Goal: Task Accomplishment & Management: Manage account settings

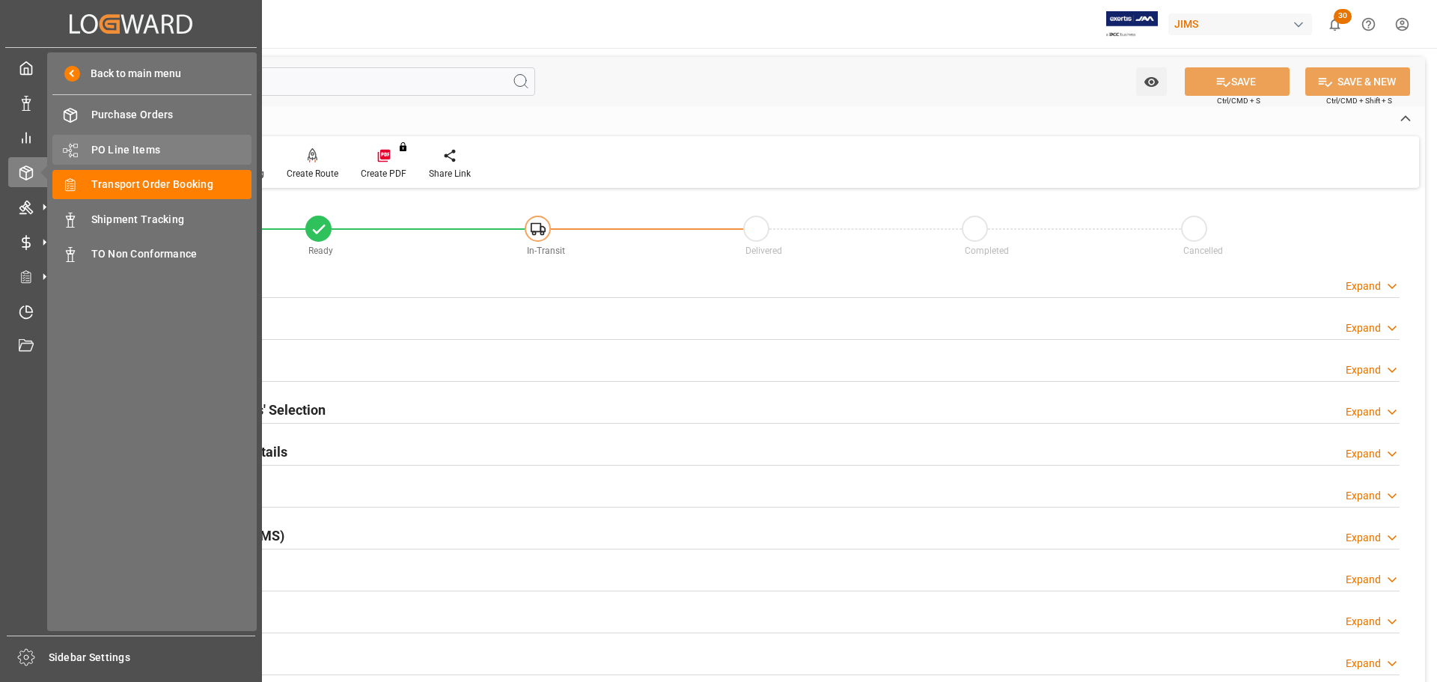
drag, startPoint x: 0, startPoint y: 0, endPoint x: 99, endPoint y: 156, distance: 185.0
click at [99, 156] on span "PO Line Items" at bounding box center [171, 150] width 161 height 16
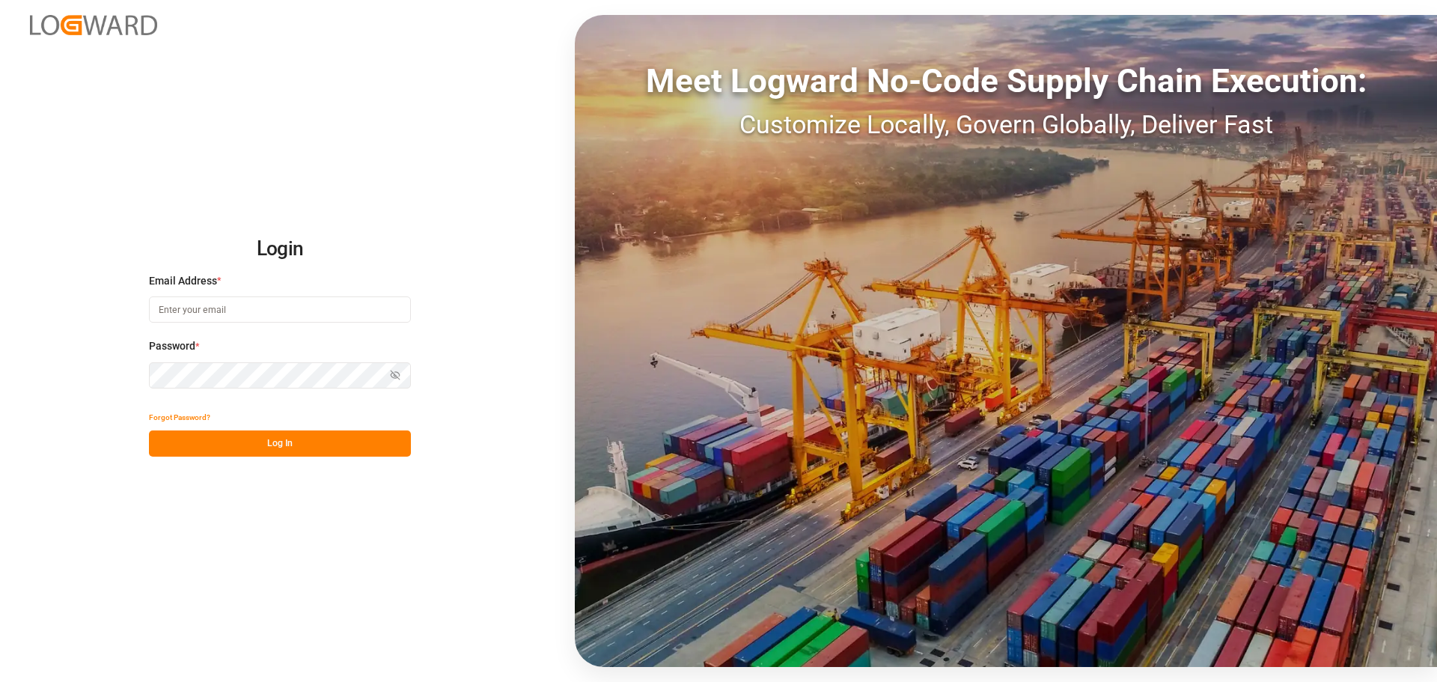
type input "[EMAIL_ADDRESS][PERSON_NAME][DOMAIN_NAME]"
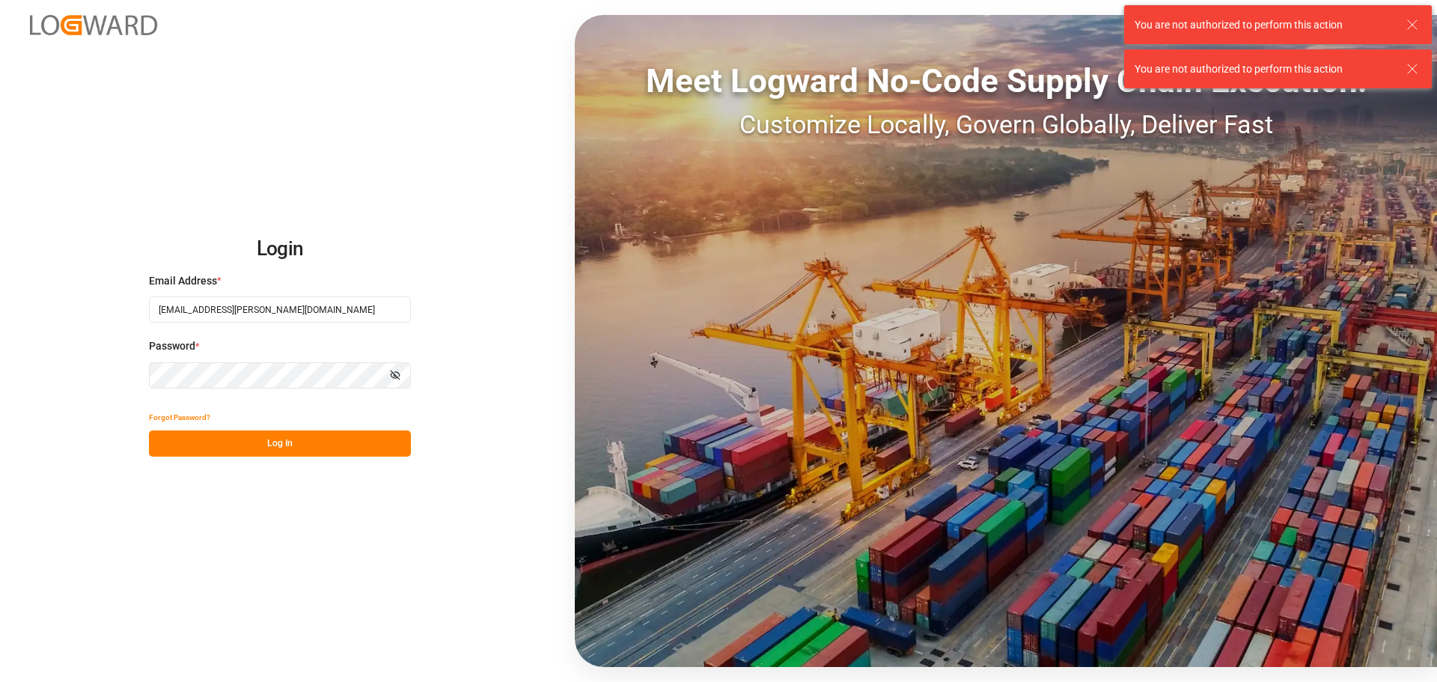
click at [321, 446] on button "Log In" at bounding box center [280, 443] width 262 height 26
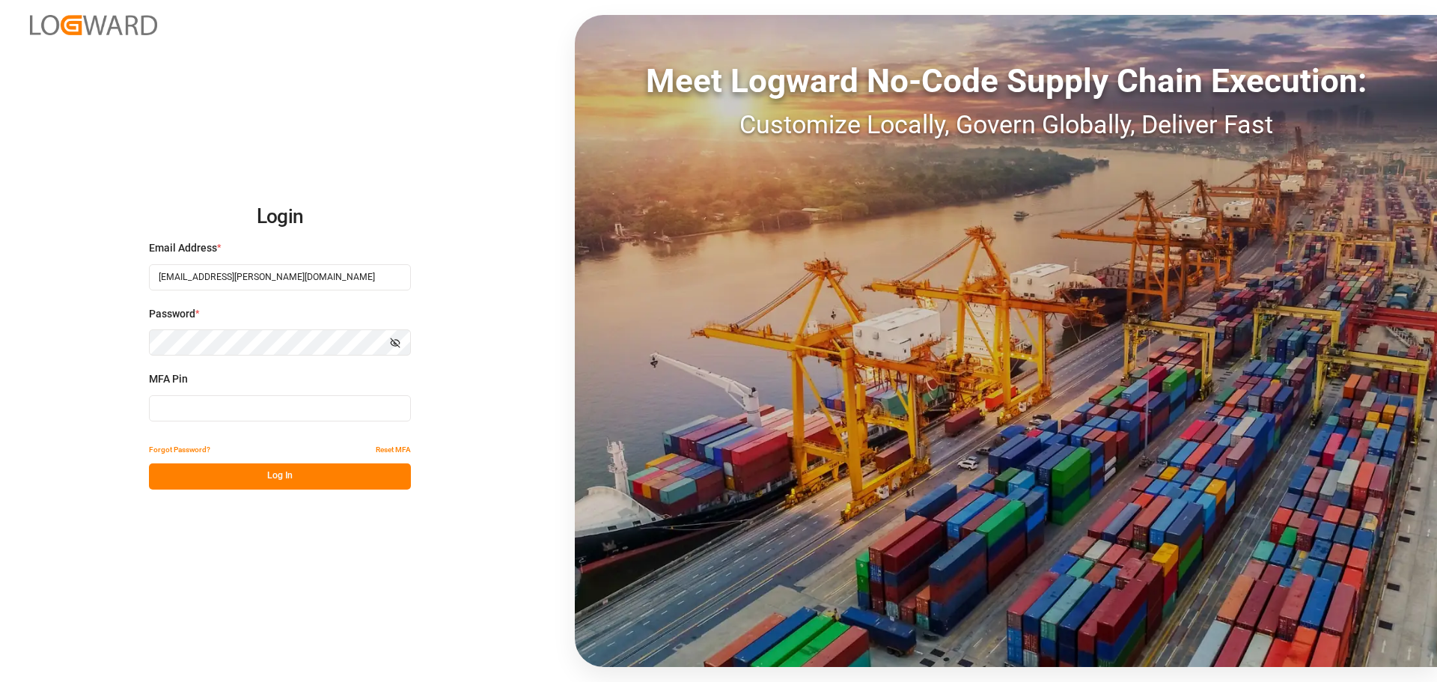
click at [332, 412] on input at bounding box center [280, 408] width 262 height 26
type input "779472"
click at [314, 474] on button "Log In" at bounding box center [280, 476] width 262 height 26
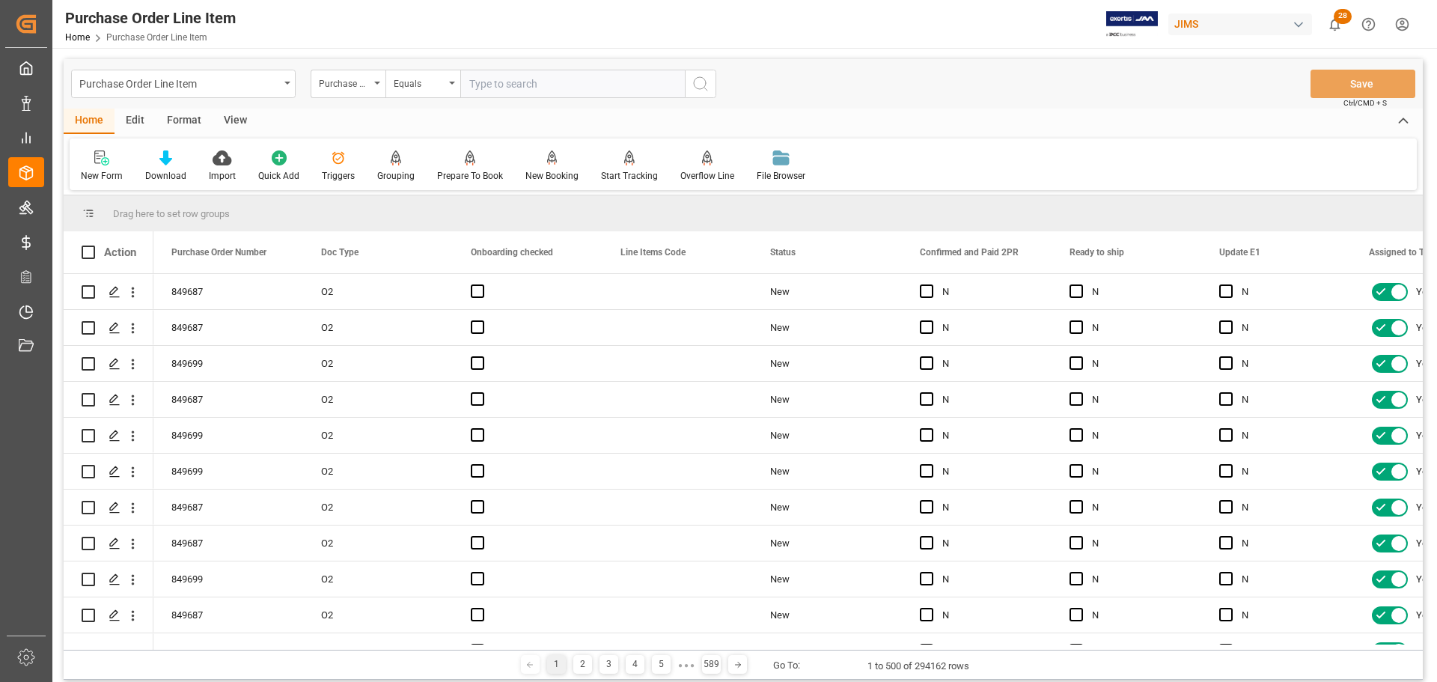
click at [577, 145] on div "New Form Download Import Quick Add Triggers Grouping Grouping Tooltip Prepare T…" at bounding box center [743, 164] width 1347 height 52
drag, startPoint x: 354, startPoint y: 110, endPoint x: 347, endPoint y: 86, distance: 25.1
click at [353, 110] on div "Home Edit Format View" at bounding box center [743, 121] width 1359 height 25
click at [347, 84] on div "Purchase Order Number" at bounding box center [344, 81] width 51 height 17
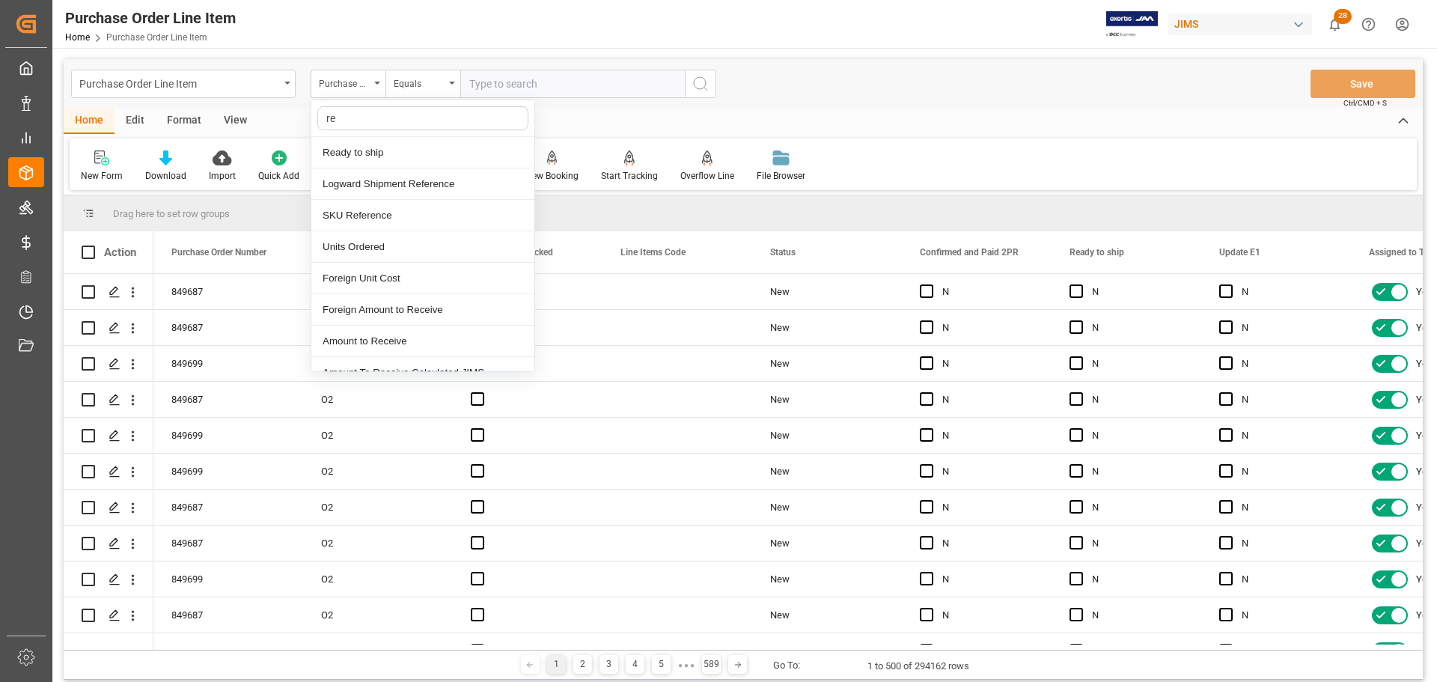
type input "ref"
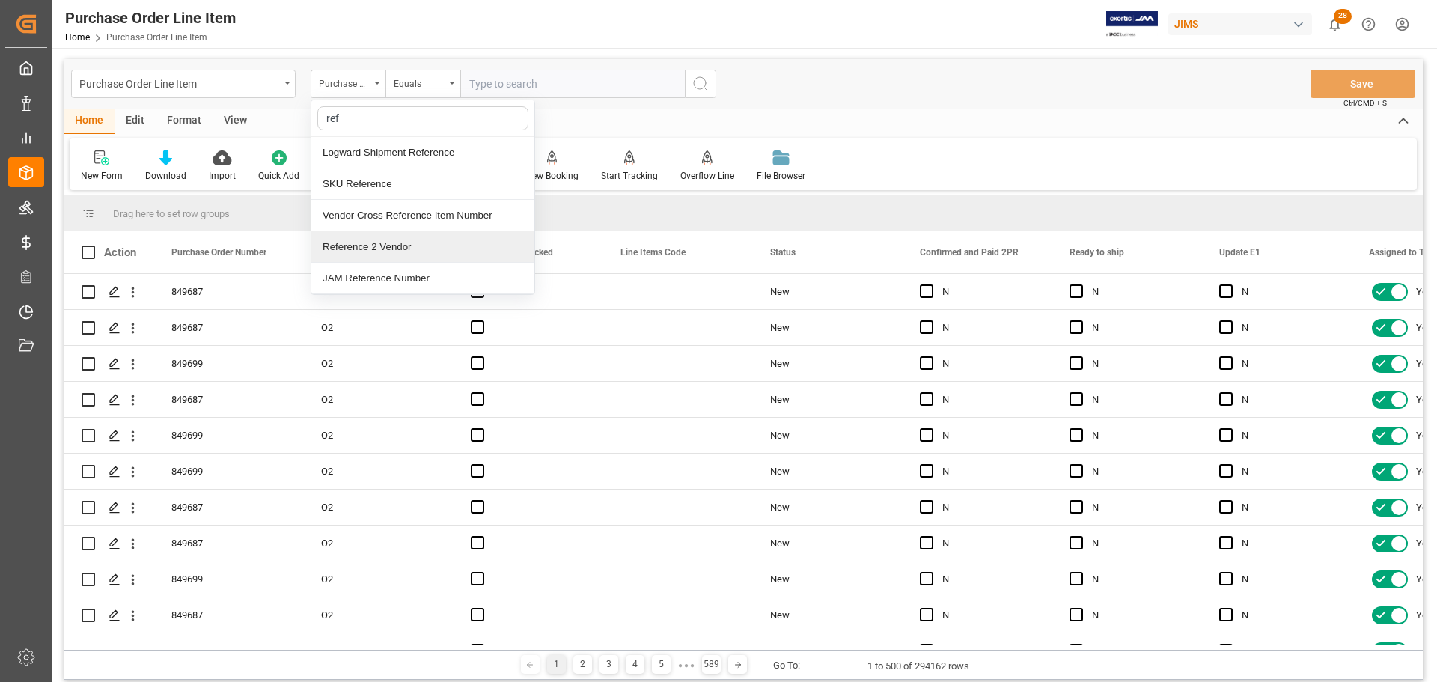
click at [379, 242] on div "Reference 2 Vendor" at bounding box center [422, 246] width 223 height 31
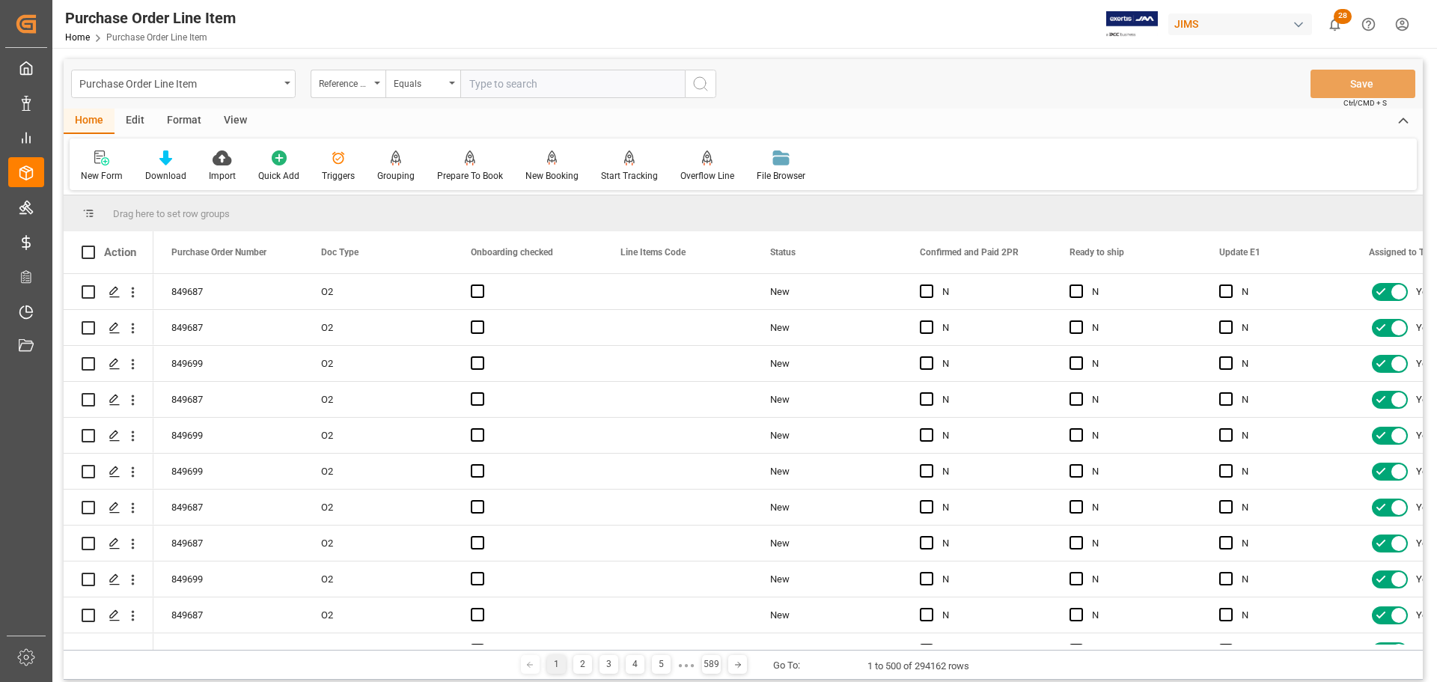
click at [528, 77] on input "text" at bounding box center [572, 84] width 225 height 28
paste input "77-11003-[GEOGRAPHIC_DATA]"
type input "77-11003-[GEOGRAPHIC_DATA]"
click at [703, 85] on icon "search button" at bounding box center [701, 84] width 18 height 18
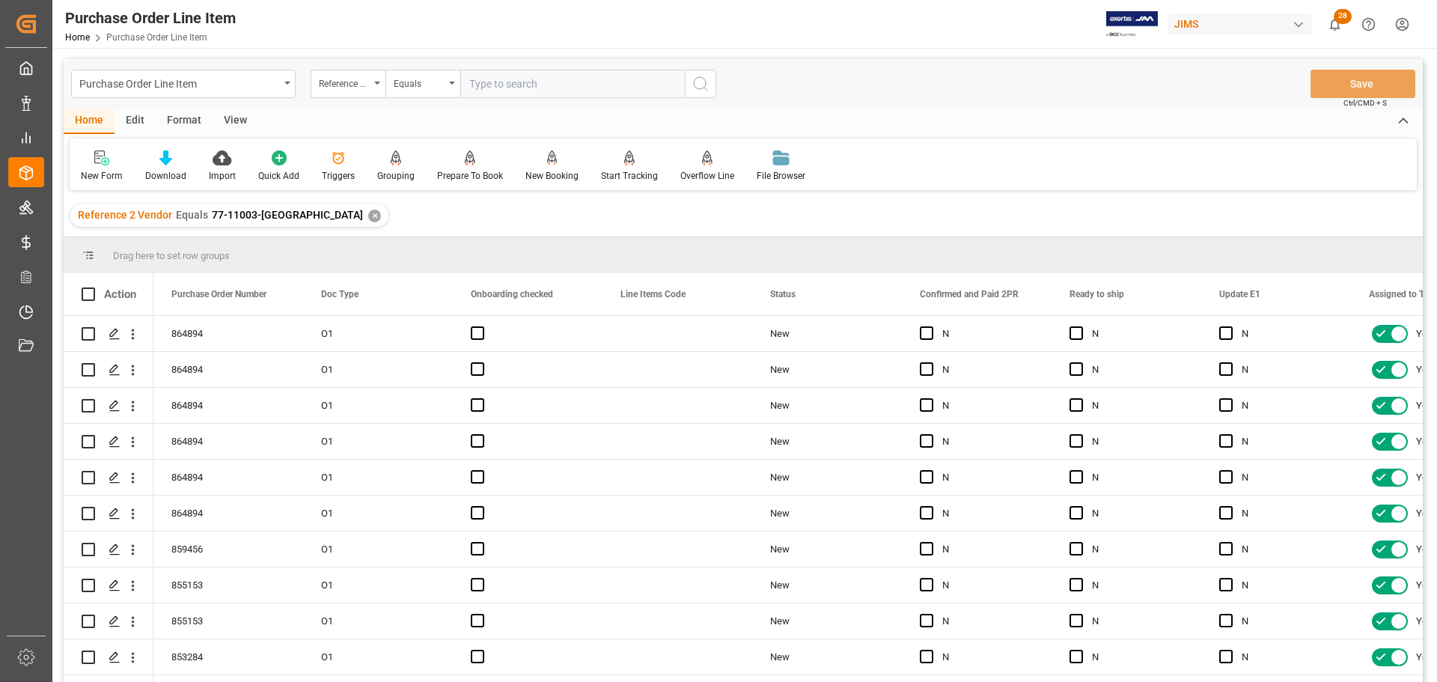
click at [368, 216] on div "✕" at bounding box center [374, 216] width 13 height 13
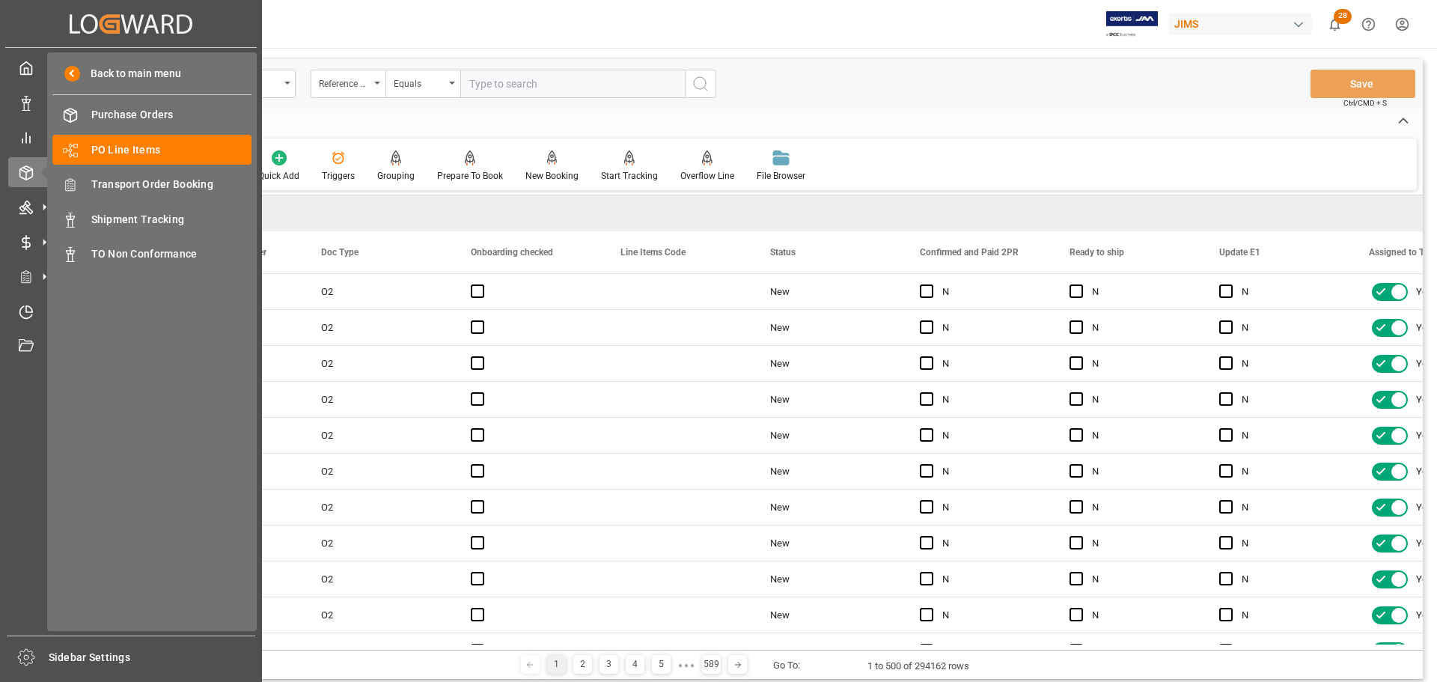
drag, startPoint x: 157, startPoint y: 177, endPoint x: 563, endPoint y: 492, distance: 513.6
click at [157, 177] on span "Transport Order Booking" at bounding box center [171, 185] width 161 height 16
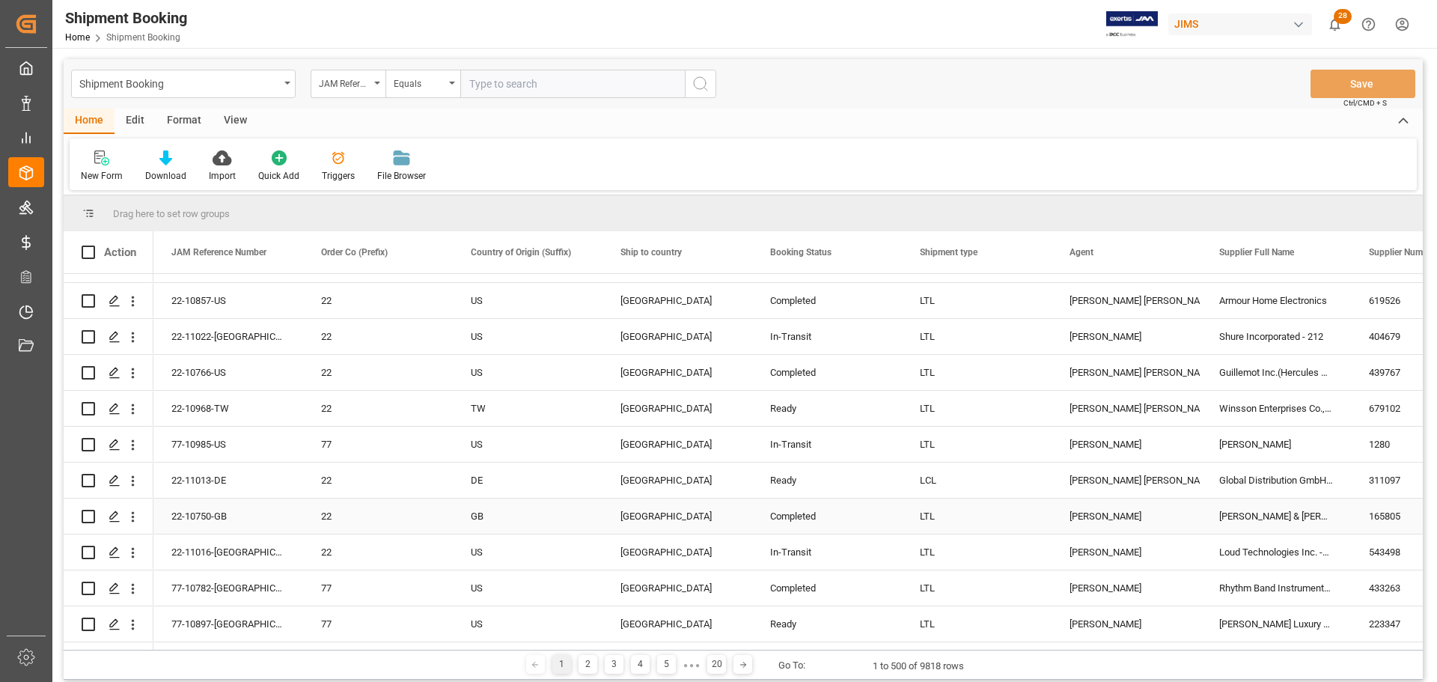
scroll to position [1646, 0]
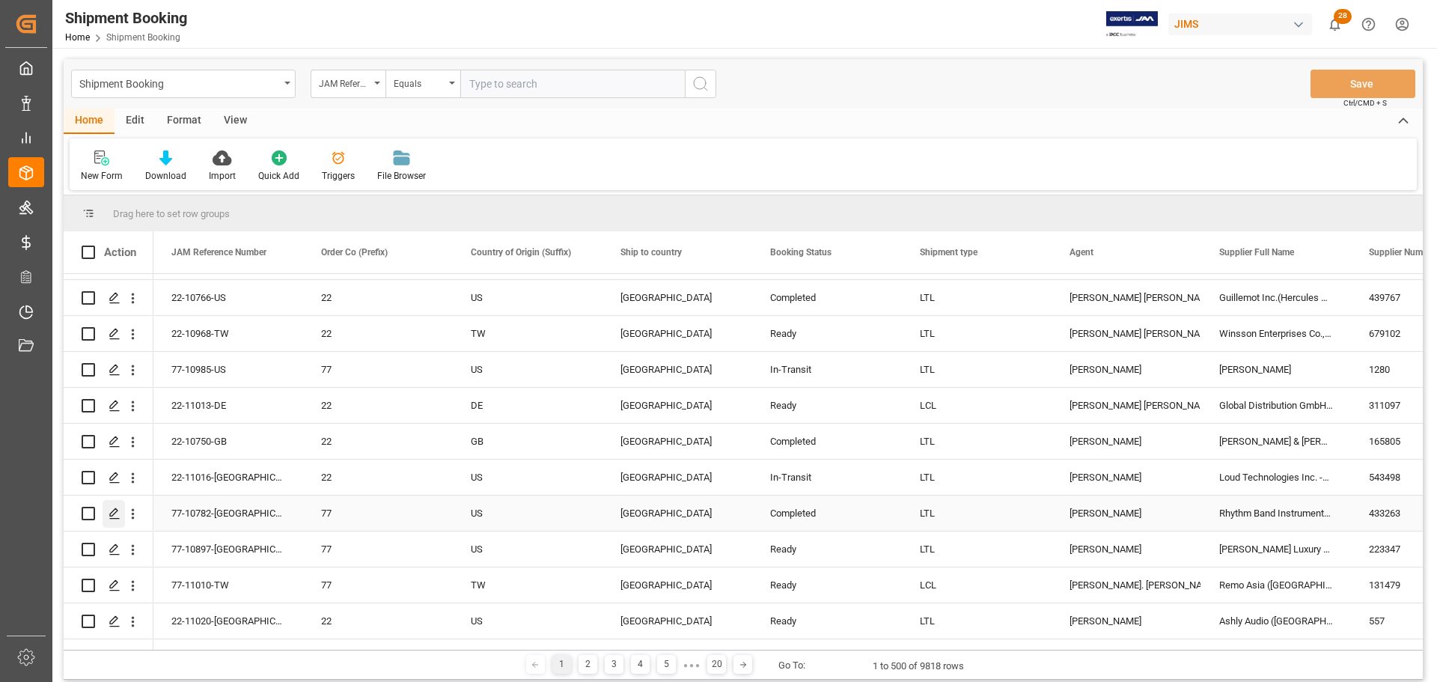
click at [113, 518] on icon "Press SPACE to select this row." at bounding box center [115, 513] width 12 height 12
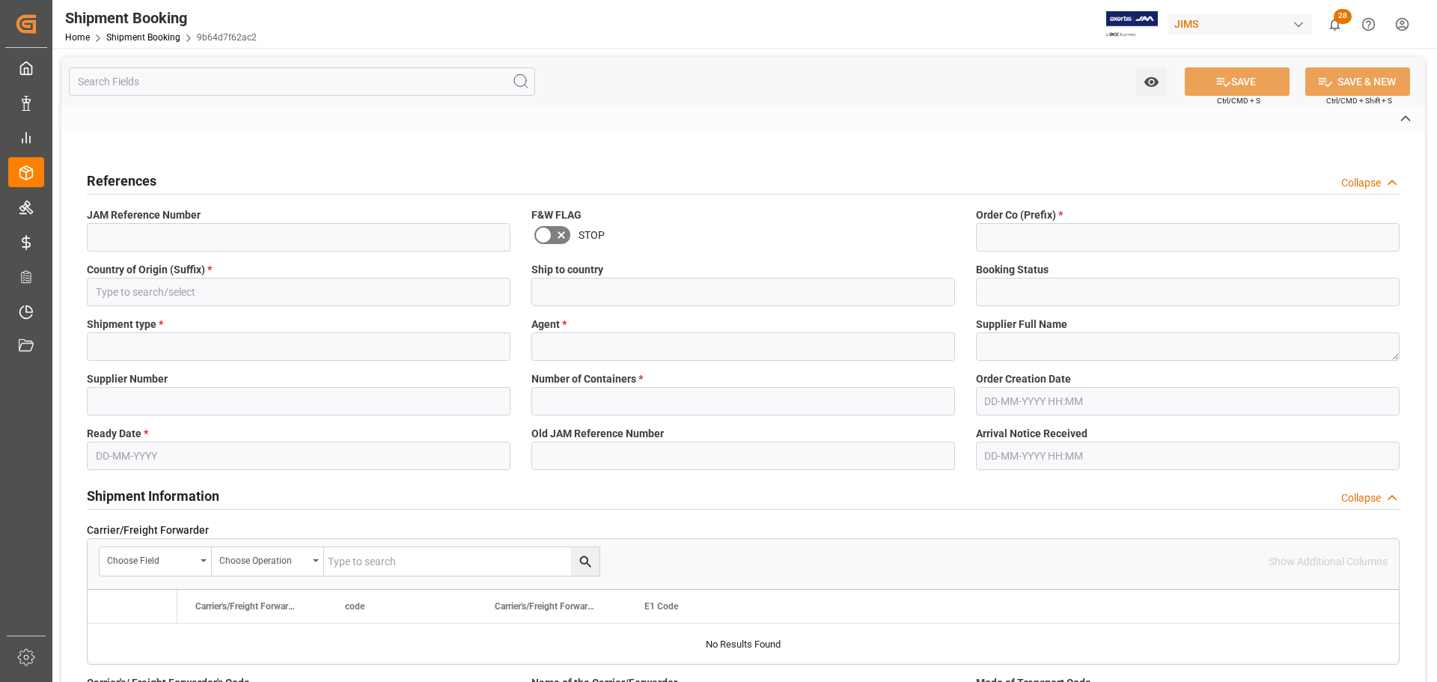
type textarea "69283093"
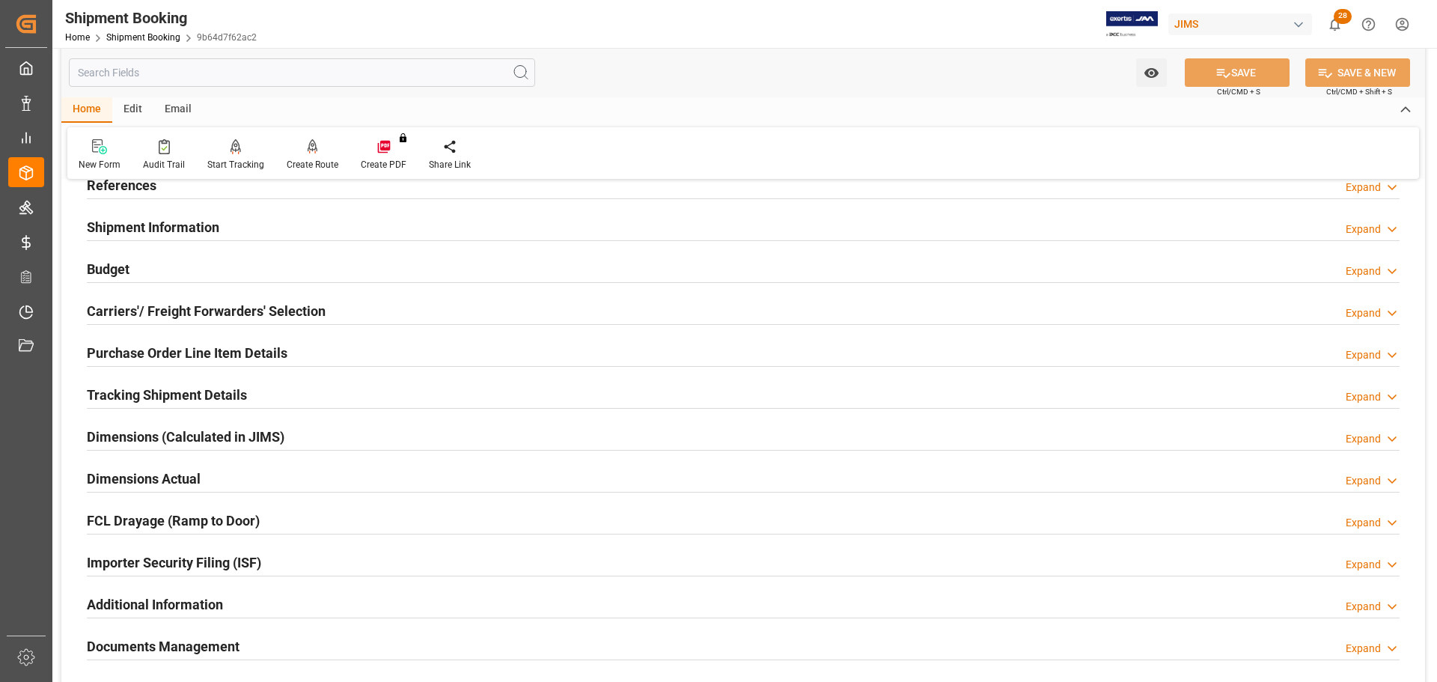
scroll to position [75, 0]
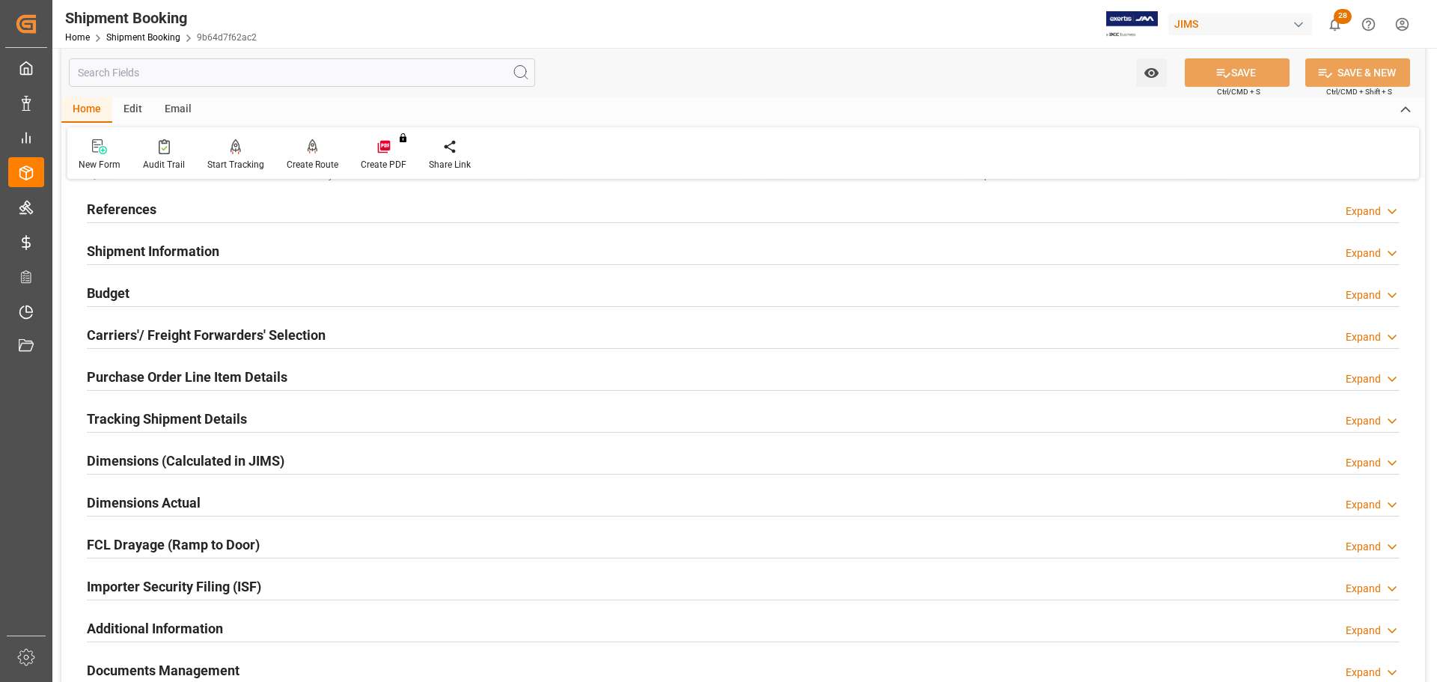
click at [201, 293] on div "Budget Expand" at bounding box center [743, 292] width 1313 height 28
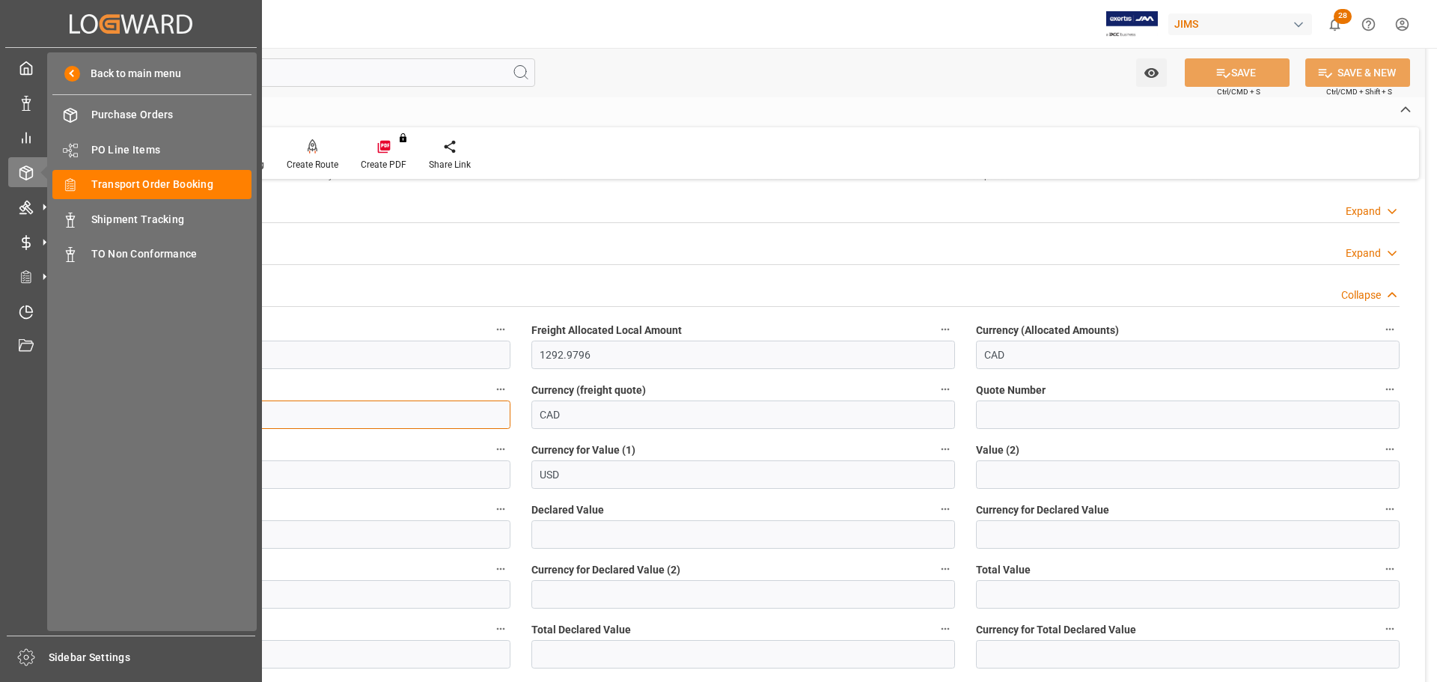
drag, startPoint x: 254, startPoint y: 410, endPoint x: 0, endPoint y: 391, distance: 254.4
click at [0, 391] on div "Created by potrace 1.15, written by [PERSON_NAME] [DATE]-[DATE] Created by potr…" at bounding box center [718, 341] width 1437 height 682
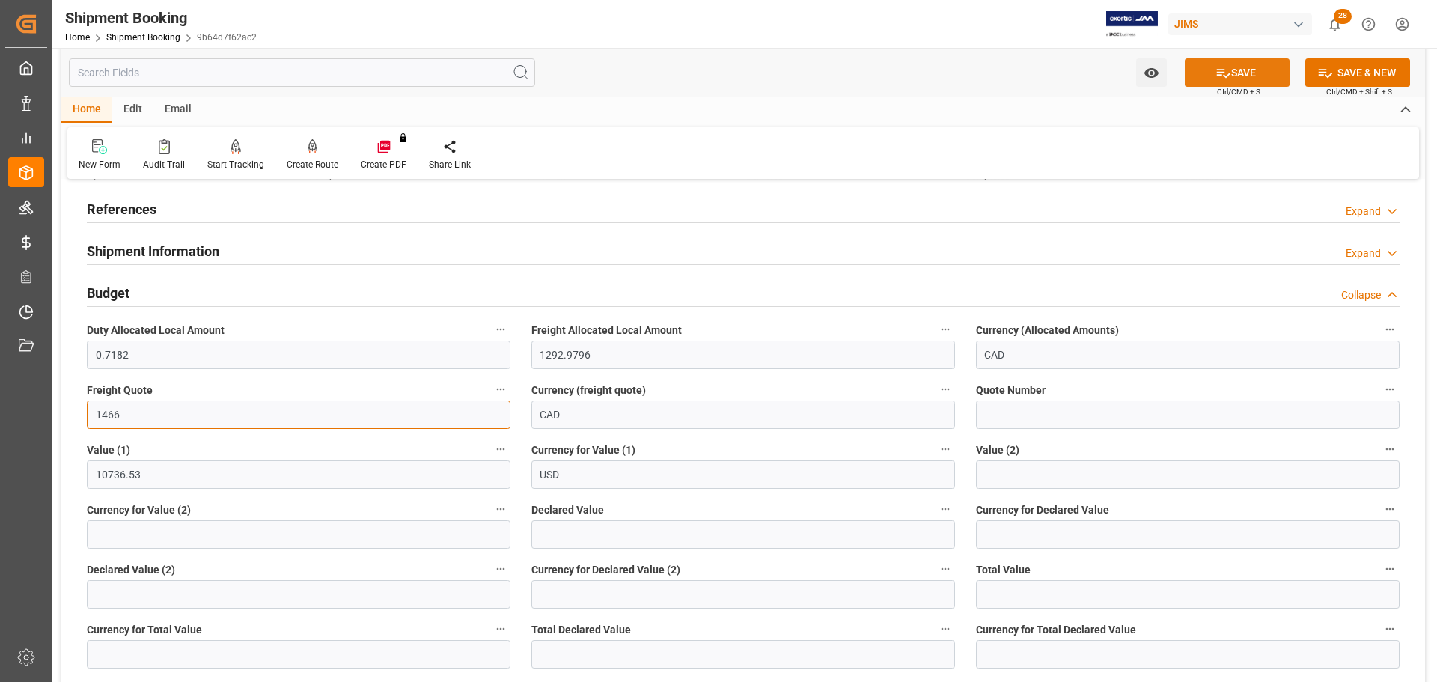
type input "1466"
click at [1216, 78] on icon at bounding box center [1223, 73] width 16 height 16
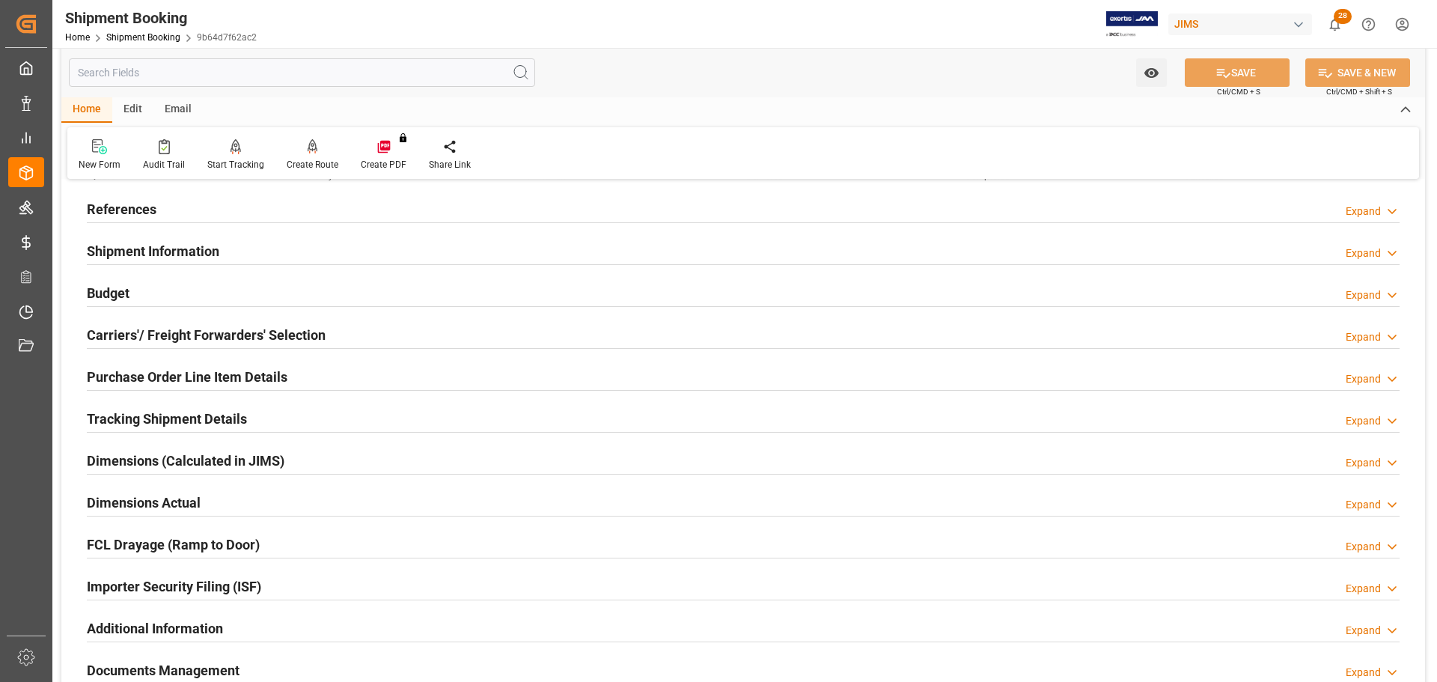
click at [156, 298] on div "Budget Expand" at bounding box center [743, 292] width 1313 height 28
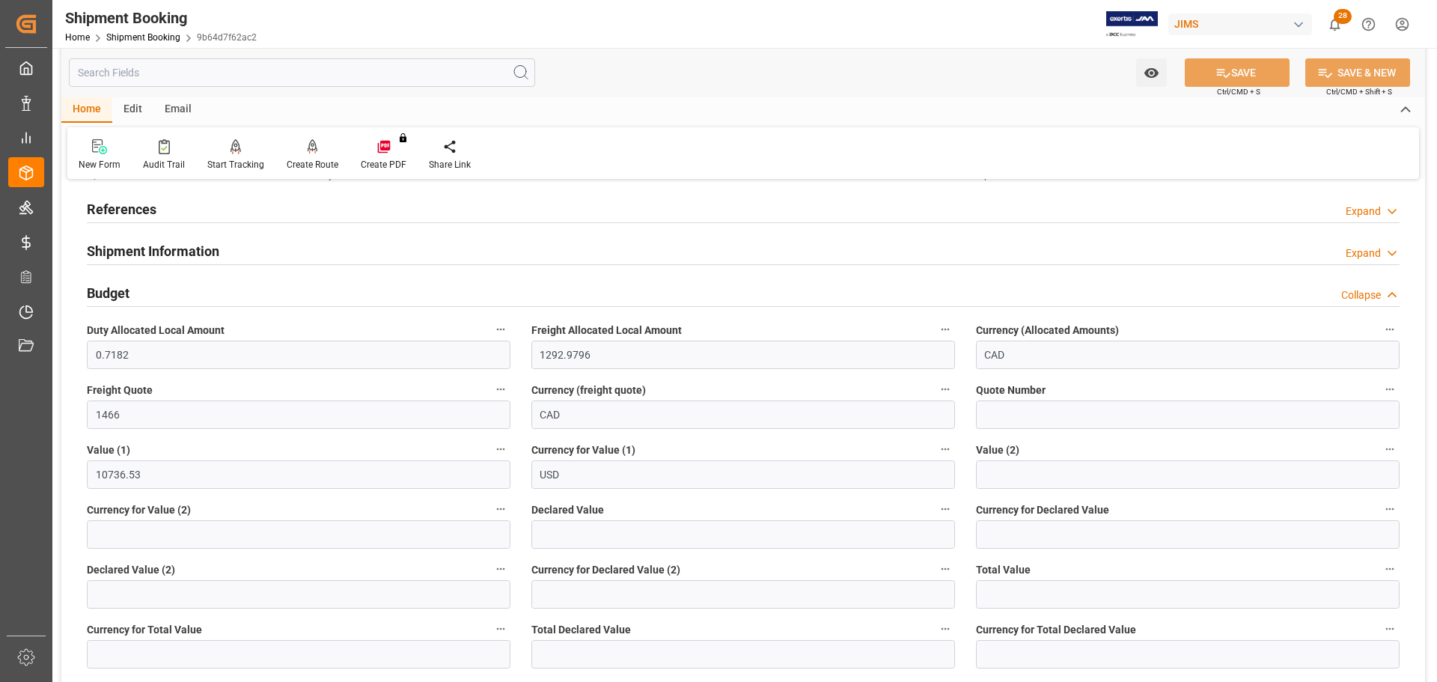
click at [162, 295] on div "Budget Collapse" at bounding box center [743, 292] width 1313 height 28
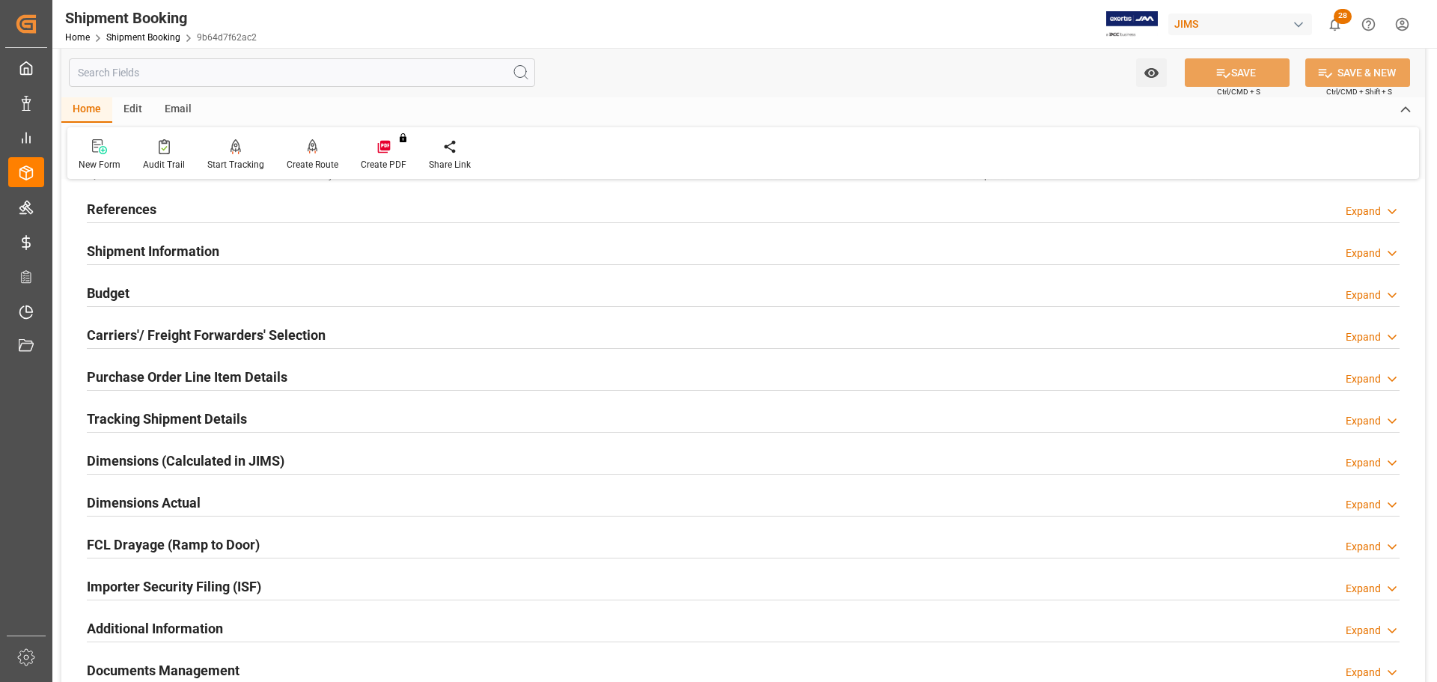
click at [162, 295] on div "Budget Expand" at bounding box center [743, 292] width 1313 height 28
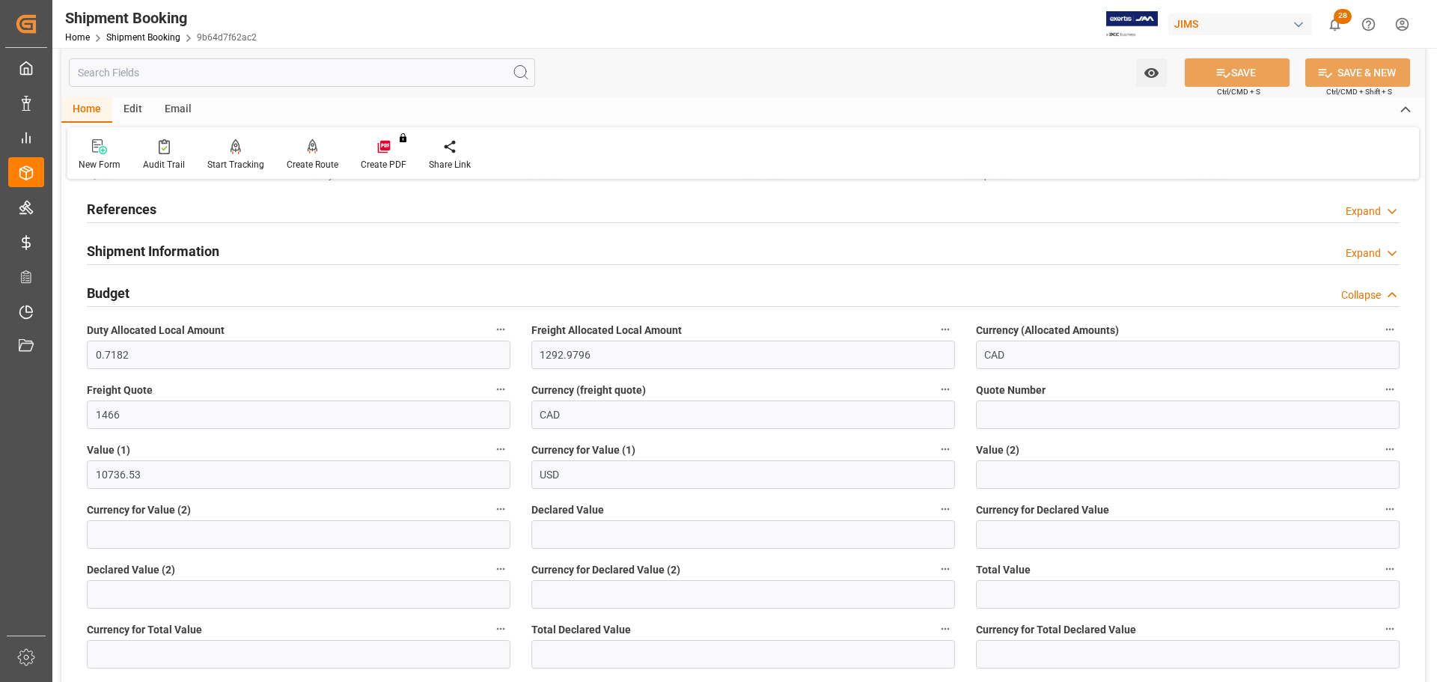
click at [165, 295] on div "Budget Collapse" at bounding box center [743, 292] width 1313 height 28
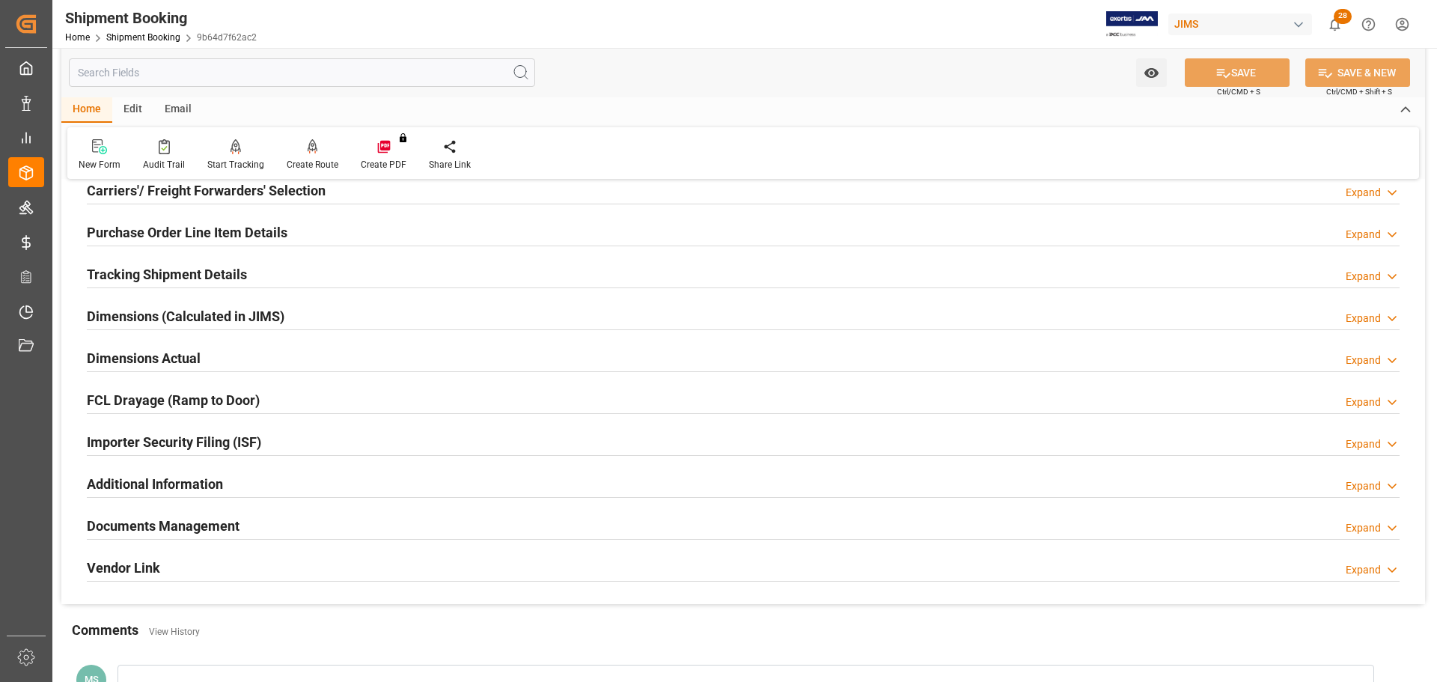
scroll to position [442, 0]
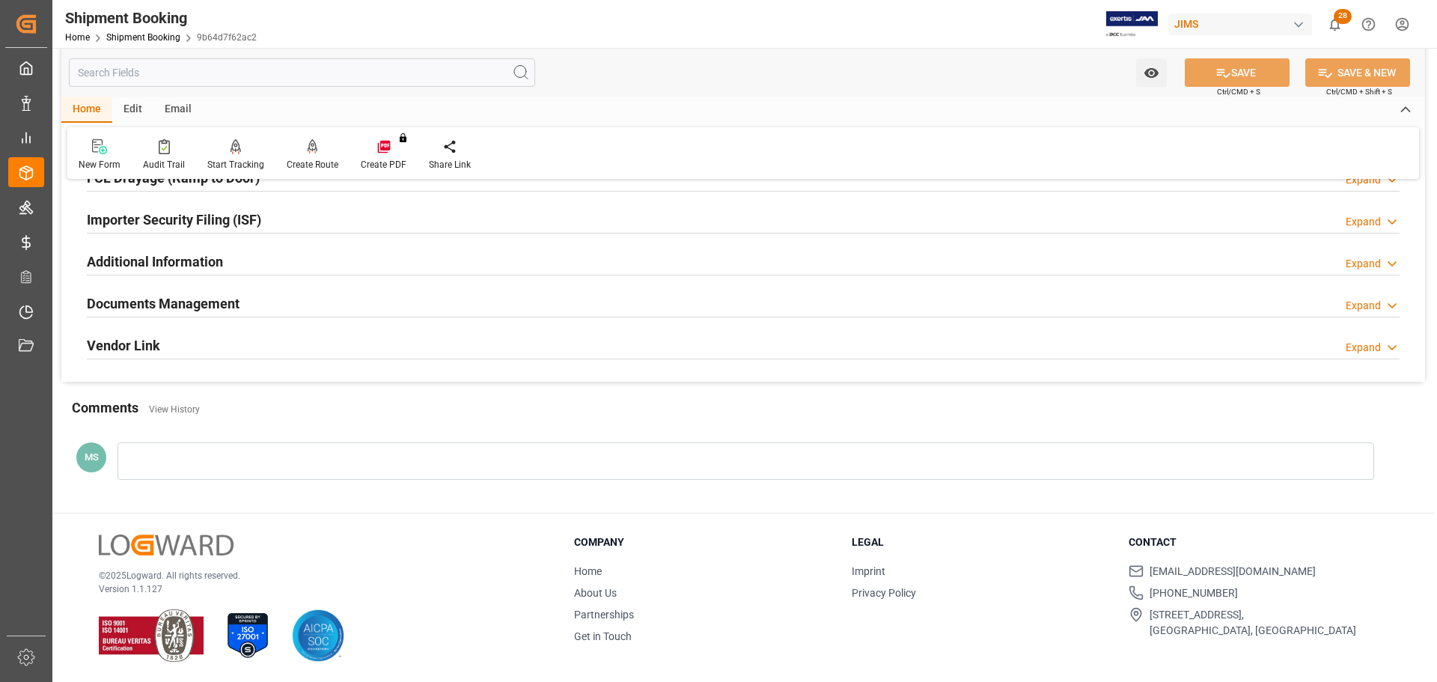
click at [262, 303] on div "Documents Management Expand" at bounding box center [743, 302] width 1313 height 28
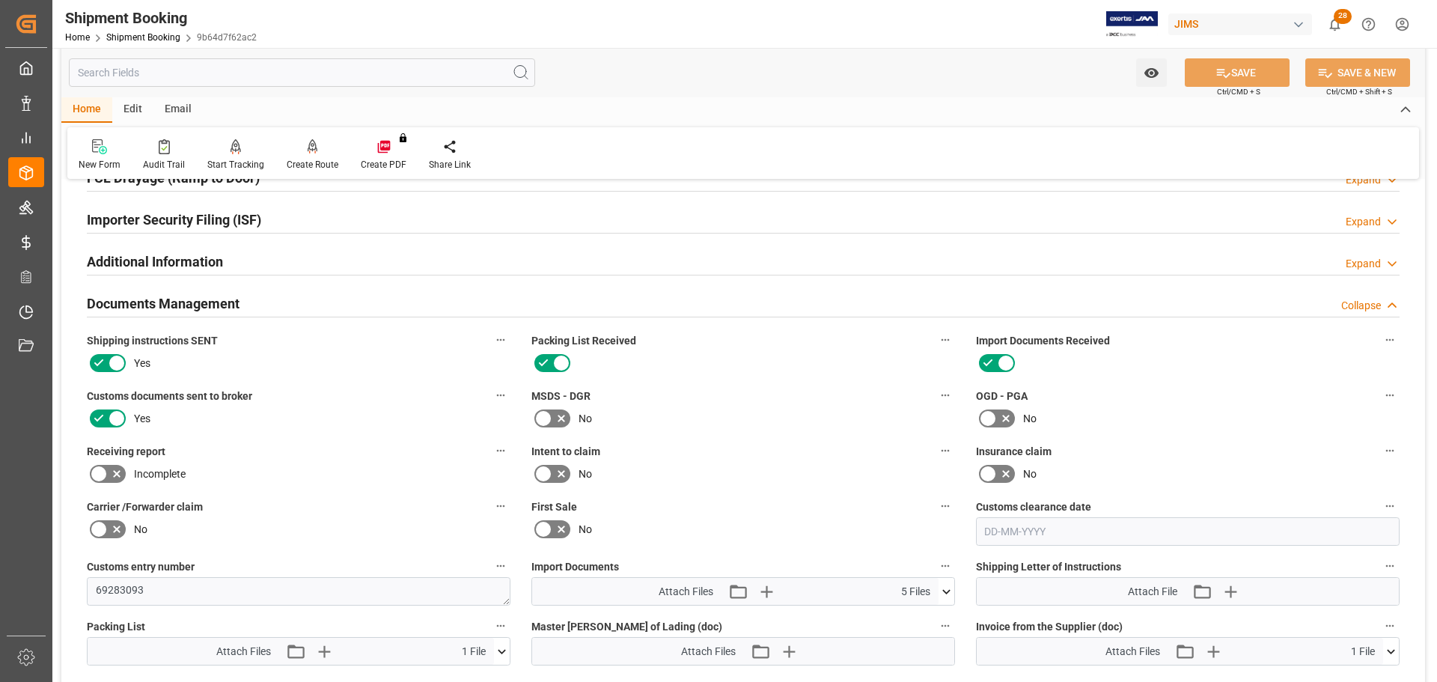
click at [397, 294] on div "Documents Management Collapse" at bounding box center [743, 302] width 1313 height 28
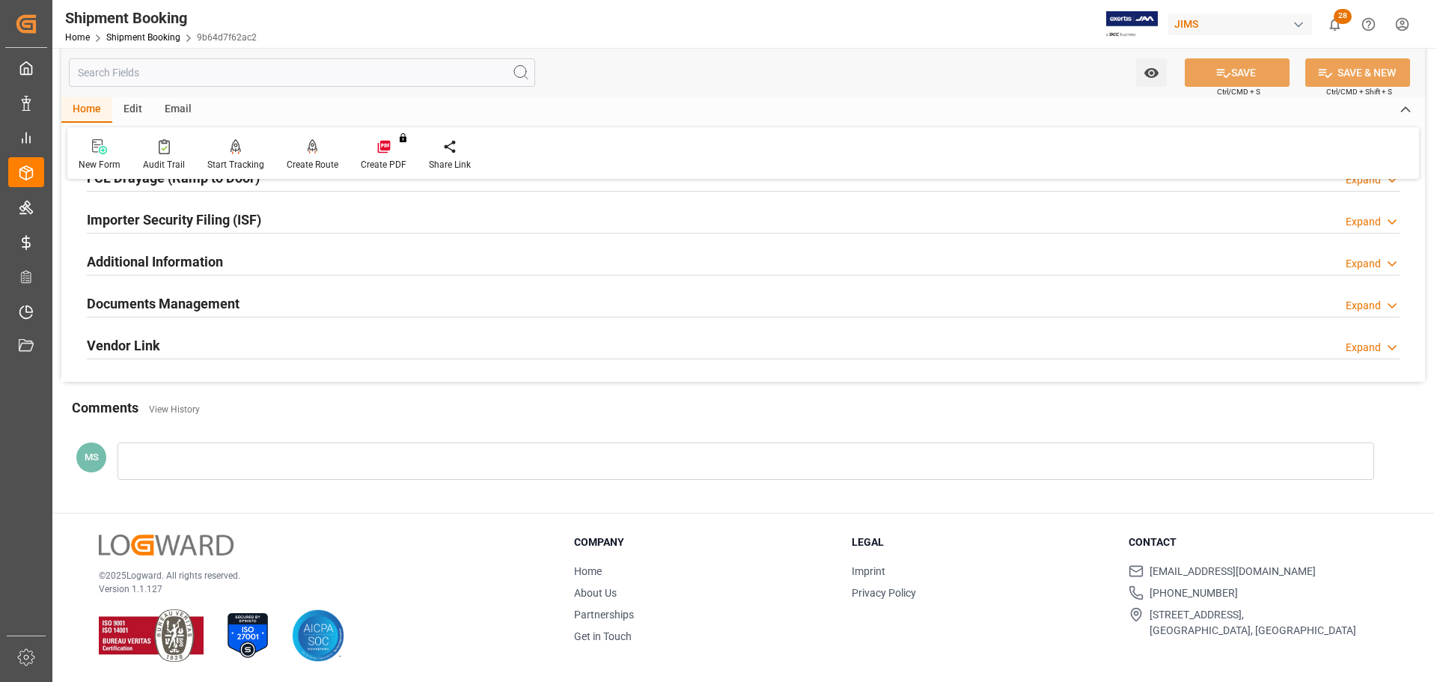
click at [457, 305] on div "Documents Management Expand" at bounding box center [743, 302] width 1313 height 28
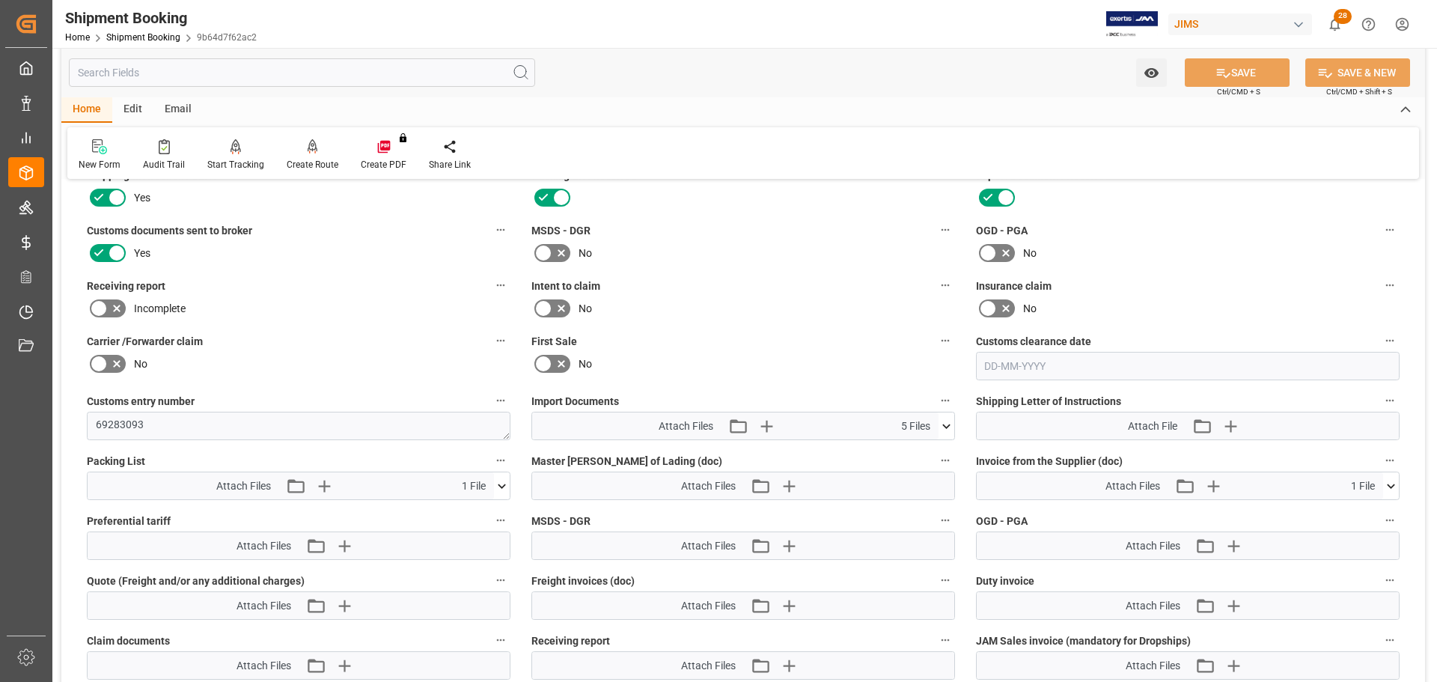
scroll to position [741, 0]
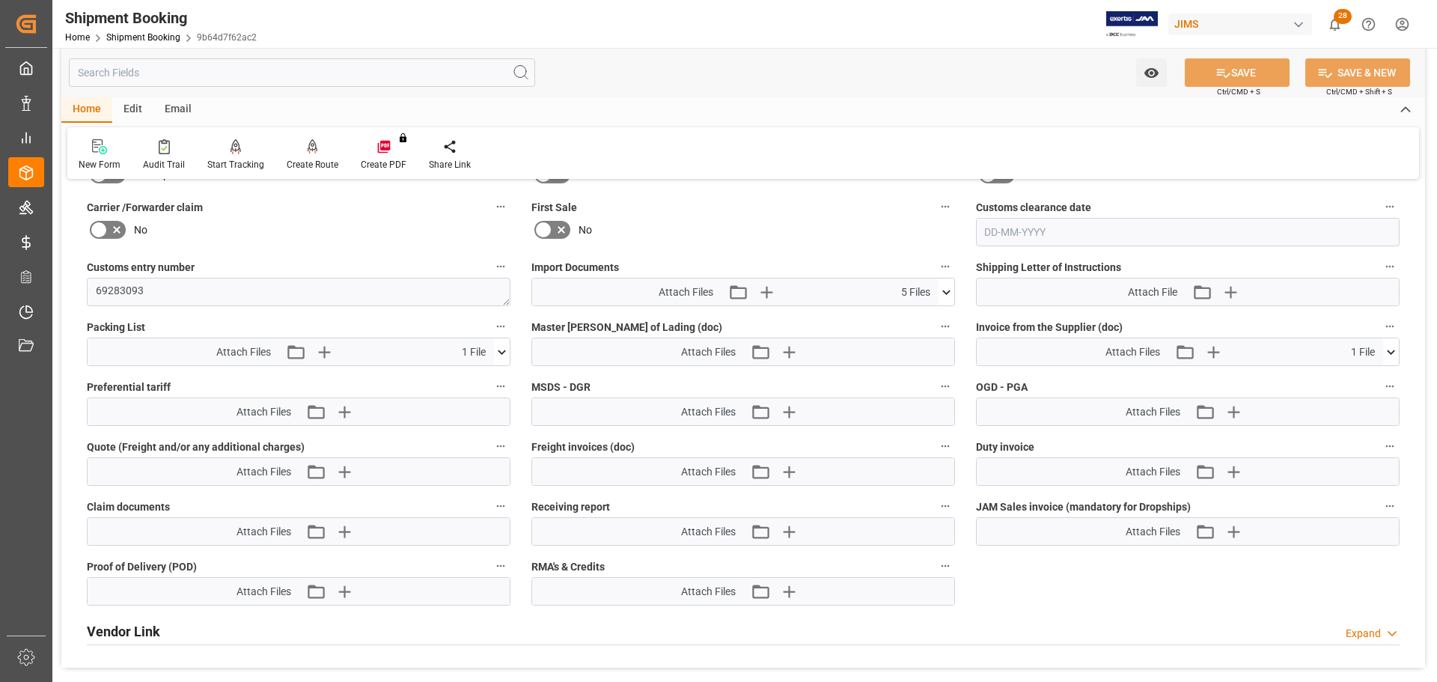
click at [947, 287] on icon at bounding box center [946, 292] width 16 height 16
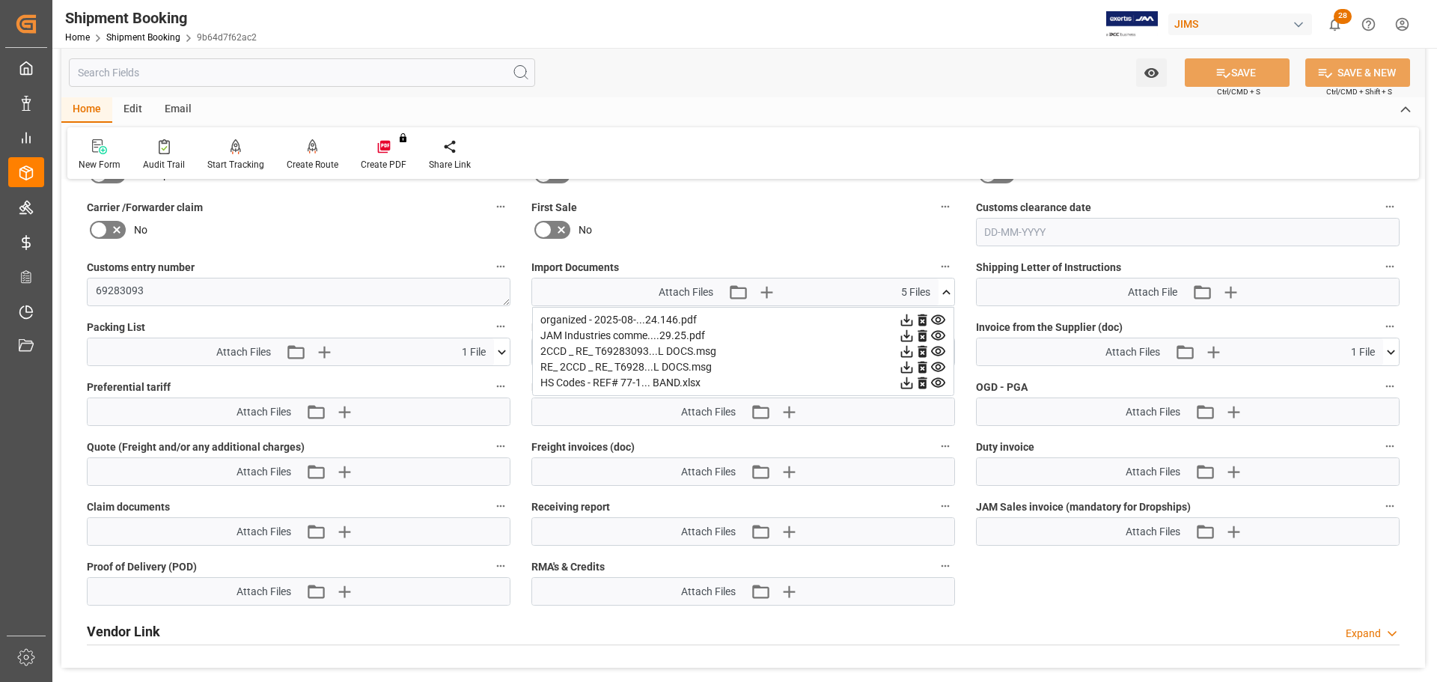
click at [947, 287] on icon at bounding box center [946, 292] width 16 height 16
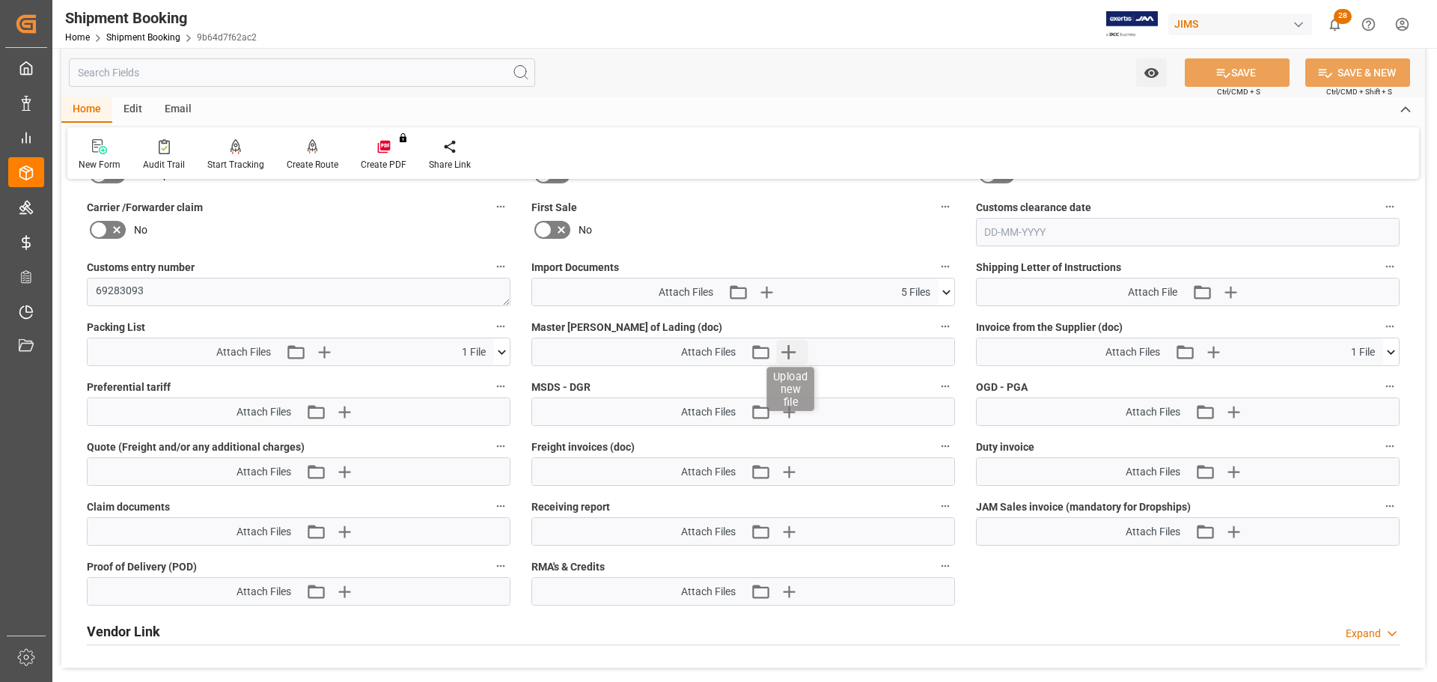
click at [785, 354] on icon "button" at bounding box center [788, 352] width 24 height 24
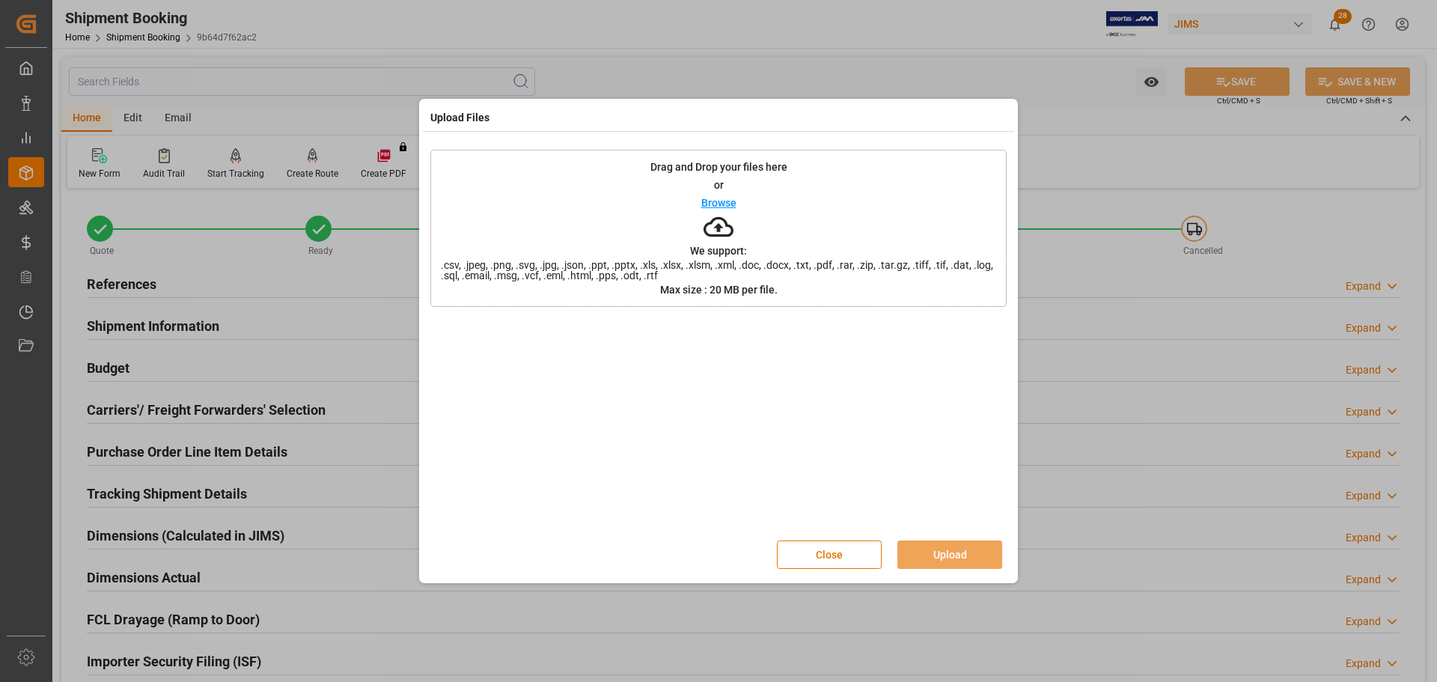
scroll to position [741, 0]
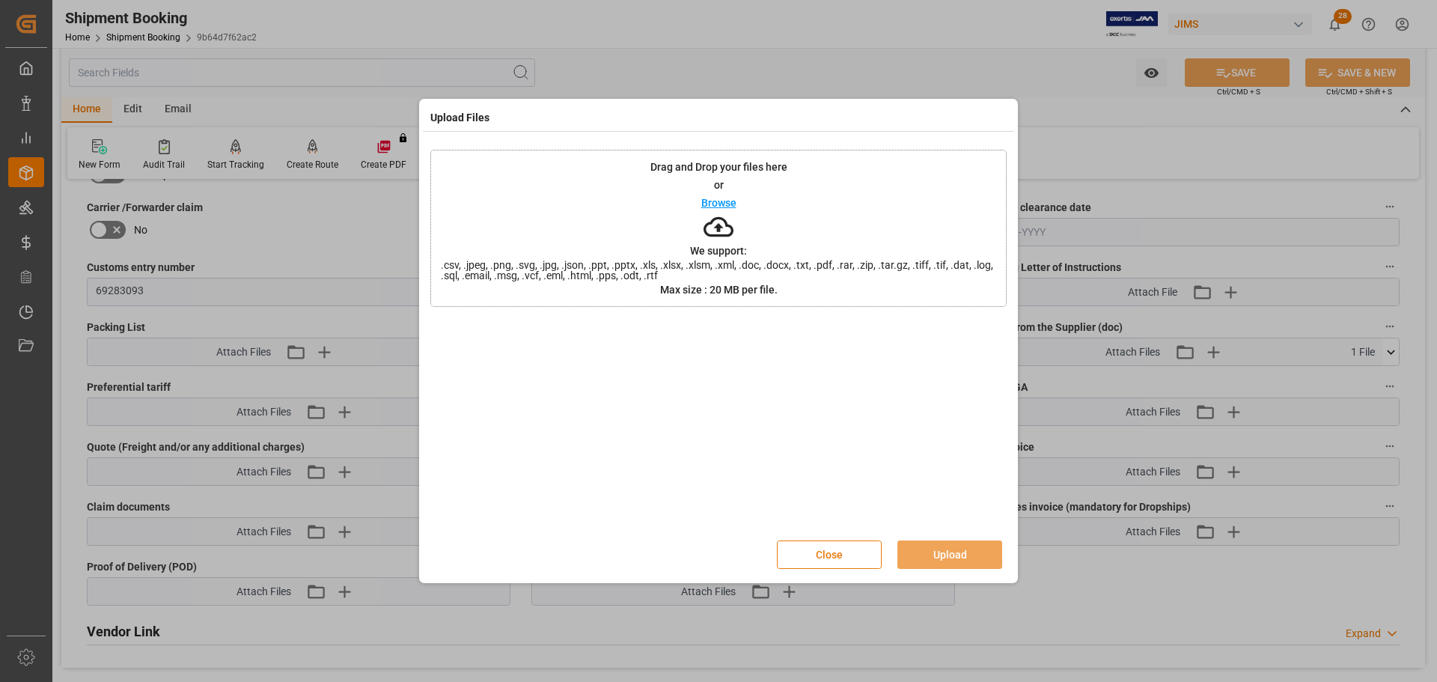
click at [841, 556] on button "Close" at bounding box center [829, 554] width 105 height 28
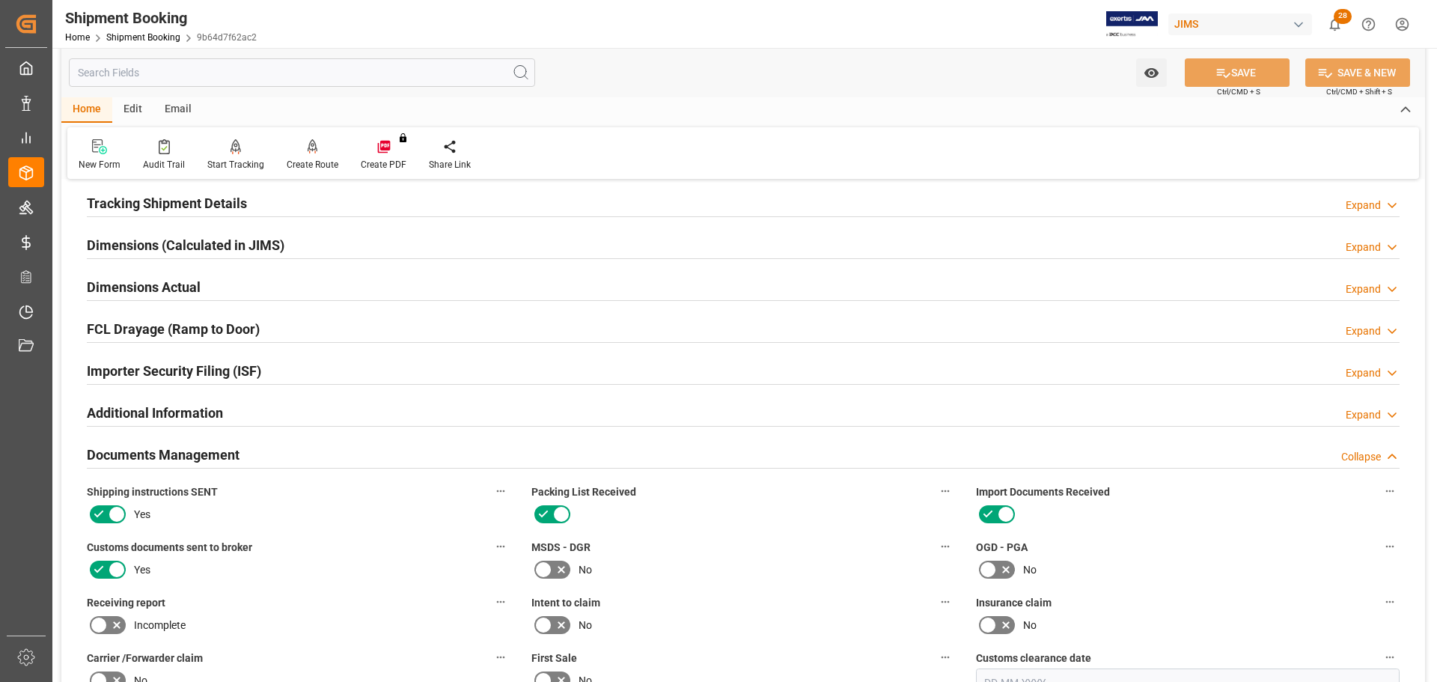
scroll to position [0, 0]
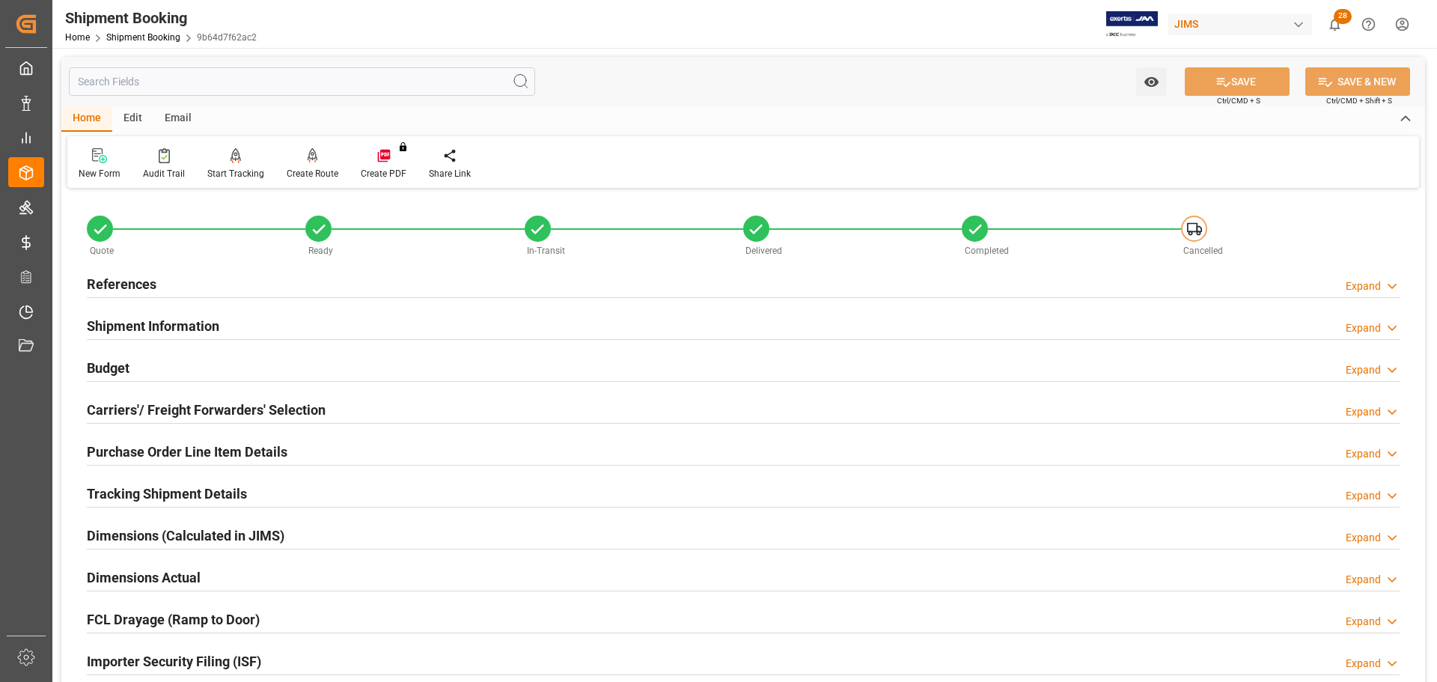
click at [148, 284] on h2 "References" at bounding box center [122, 284] width 70 height 20
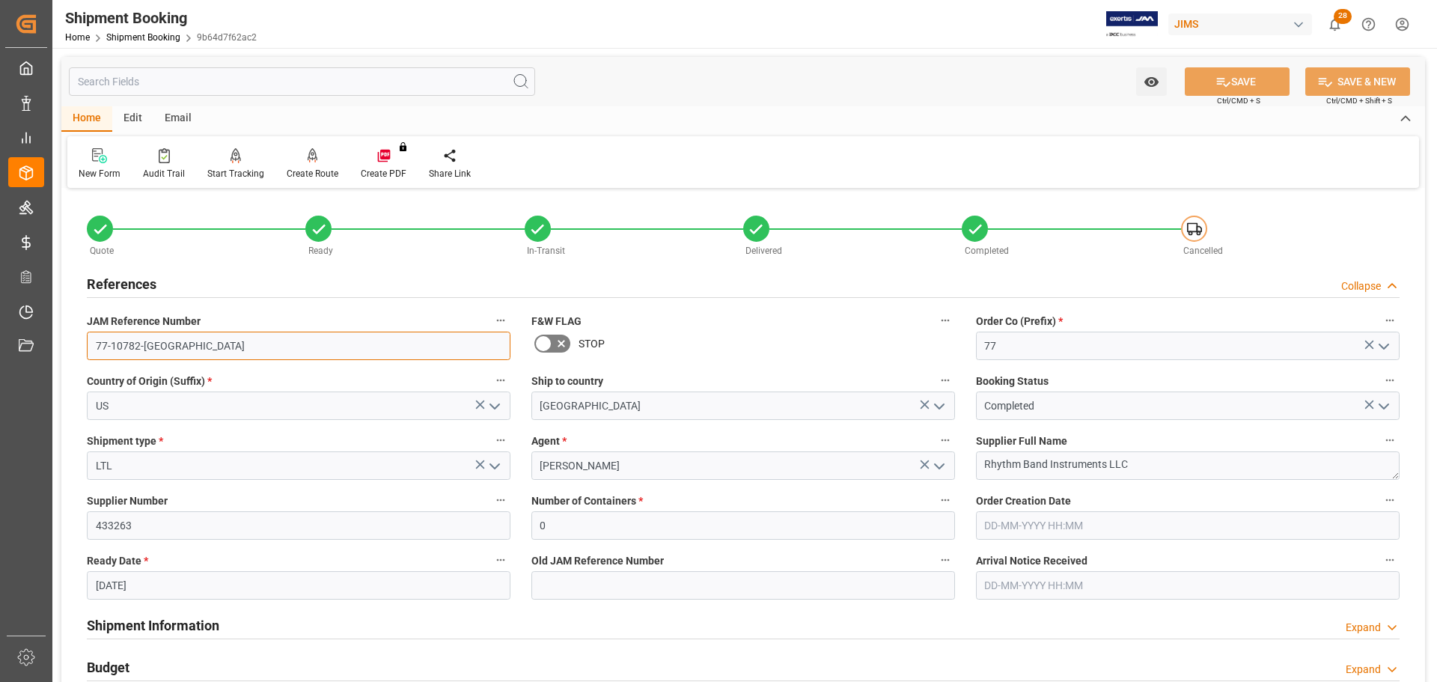
drag, startPoint x: 174, startPoint y: 352, endPoint x: 53, endPoint y: 352, distance: 121.2
drag, startPoint x: 206, startPoint y: 290, endPoint x: 487, endPoint y: 388, distance: 297.7
click at [206, 290] on div "References Collapse" at bounding box center [743, 283] width 1313 height 28
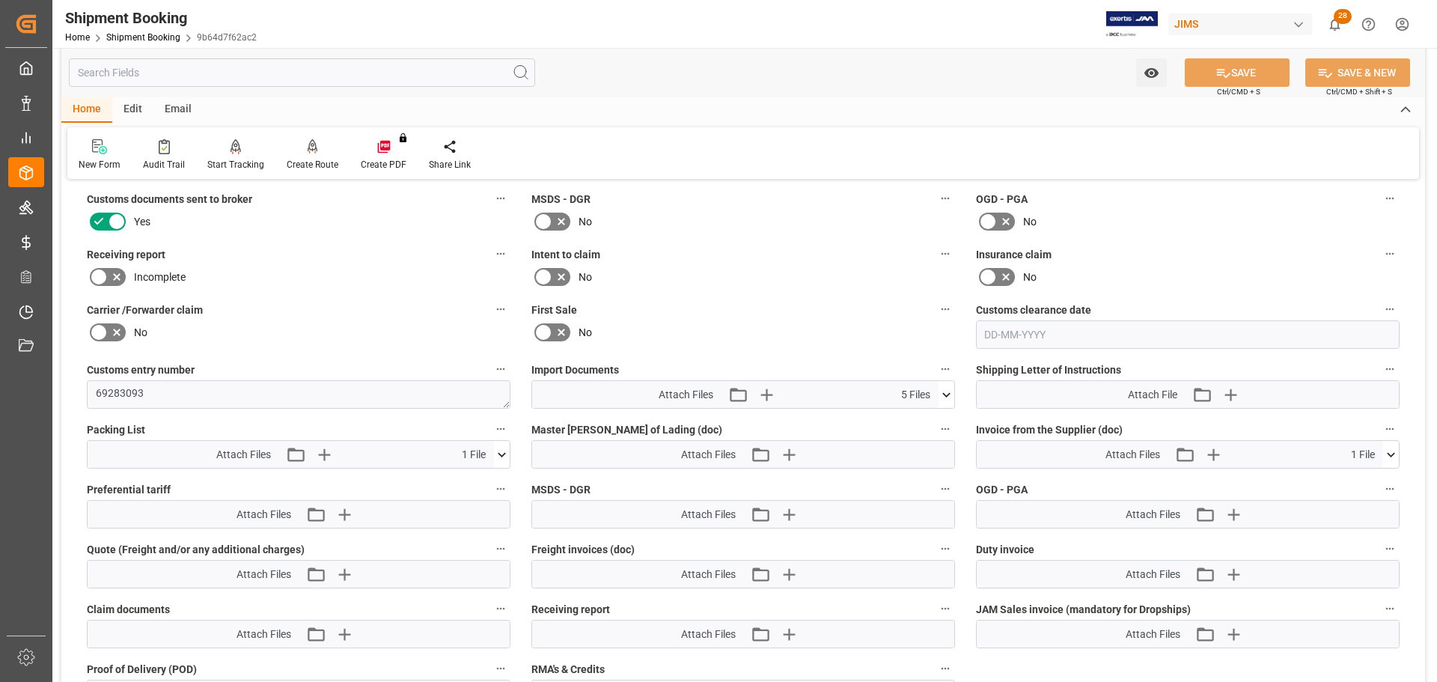
scroll to position [674, 0]
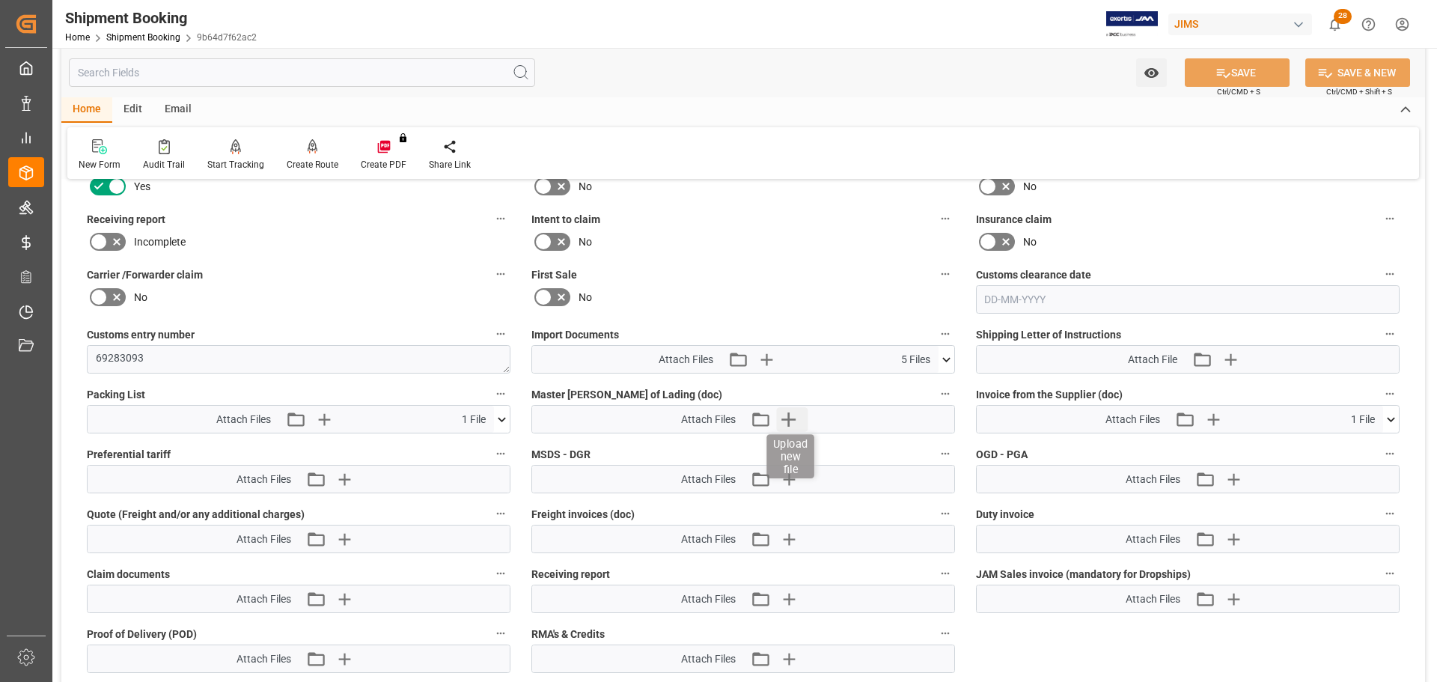
click at [788, 417] on icon "button" at bounding box center [788, 419] width 14 height 14
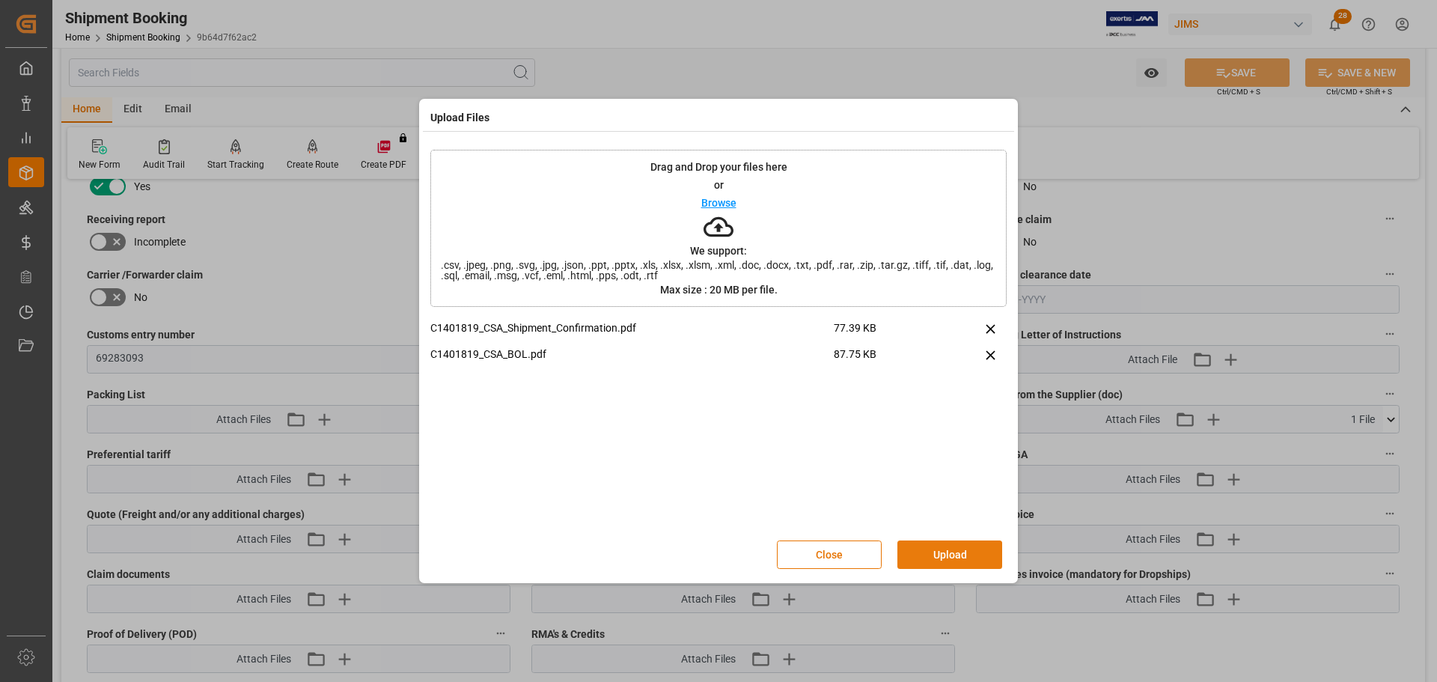
click at [939, 561] on button "Upload" at bounding box center [949, 554] width 105 height 28
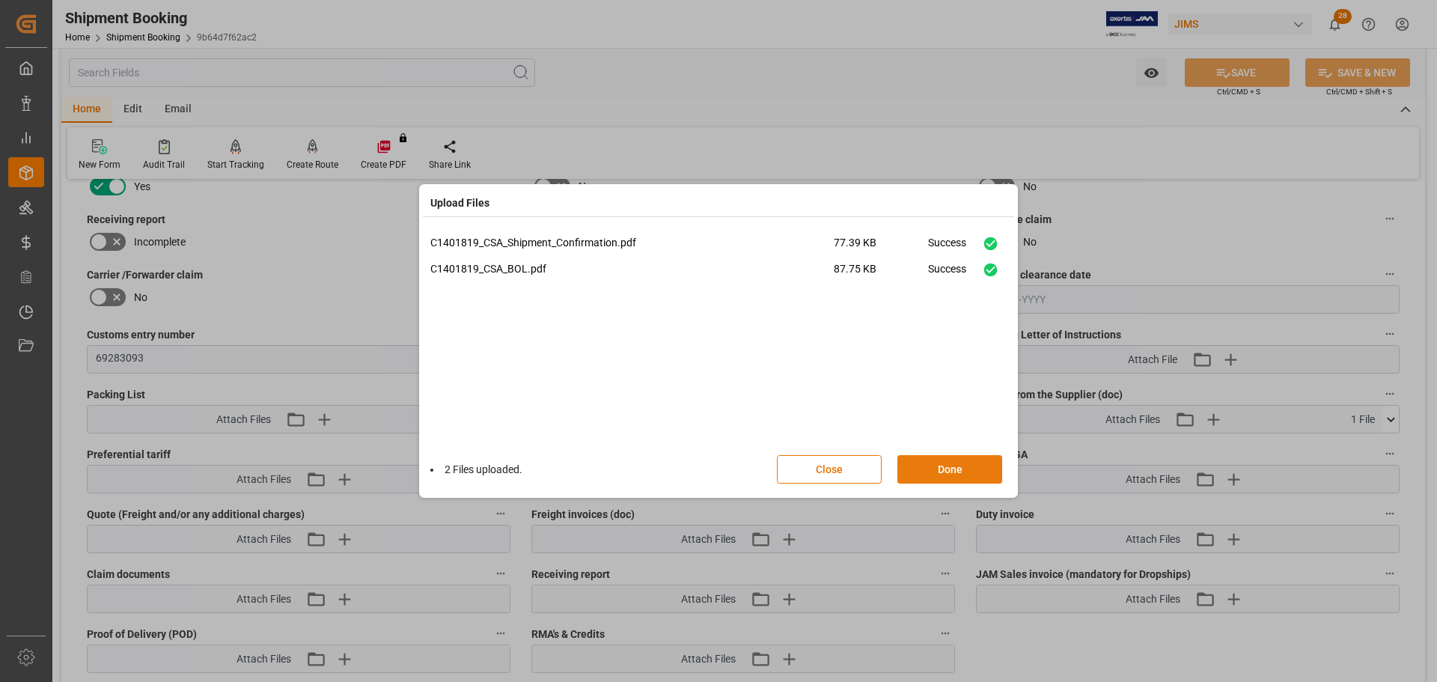
click at [961, 472] on button "Done" at bounding box center [949, 469] width 105 height 28
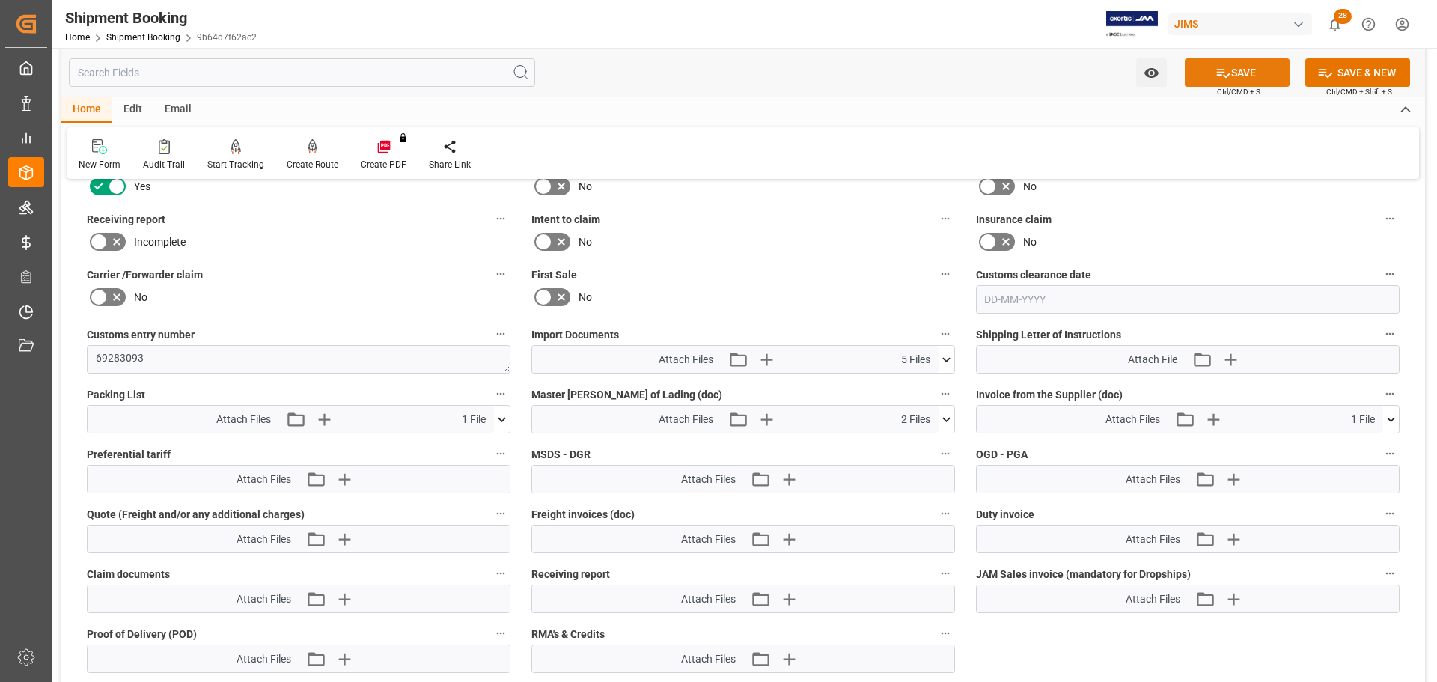
click at [1251, 72] on button "SAVE" at bounding box center [1237, 72] width 105 height 28
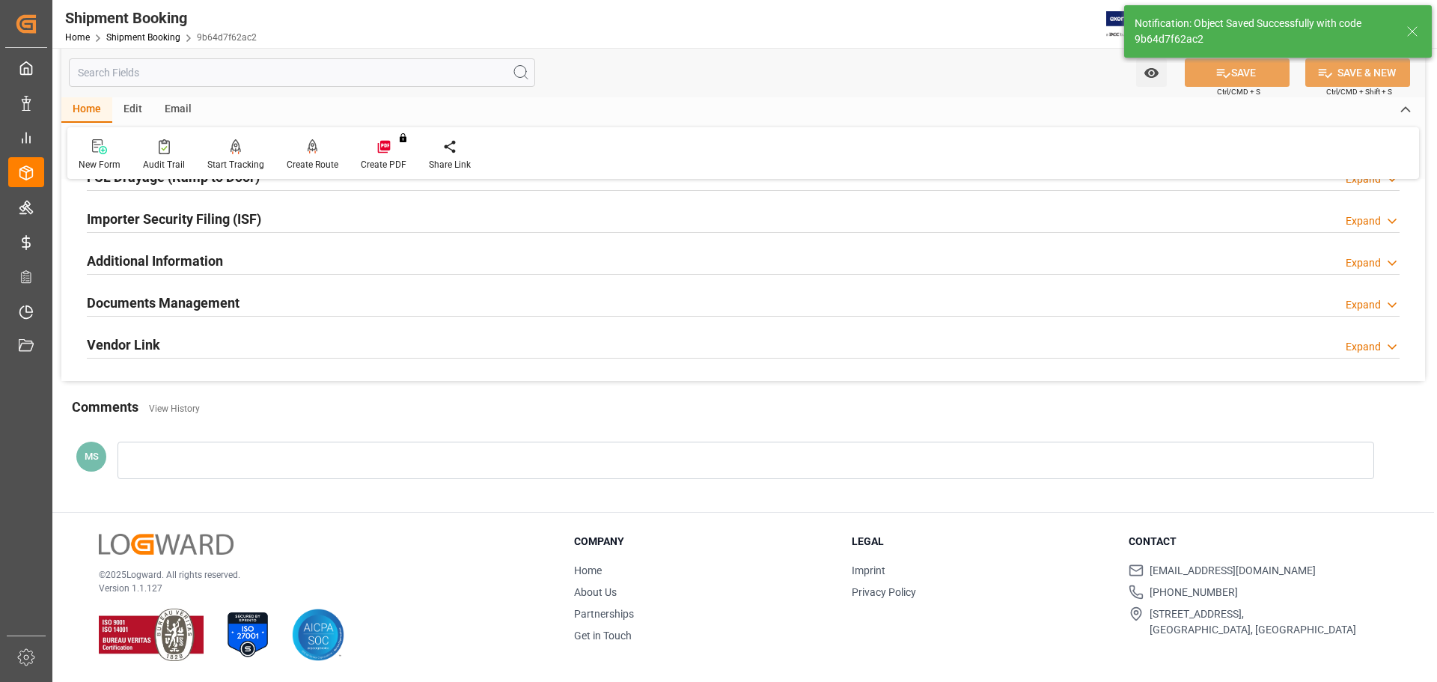
scroll to position [442, 0]
click at [323, 309] on div "Documents Management Expand" at bounding box center [743, 302] width 1313 height 28
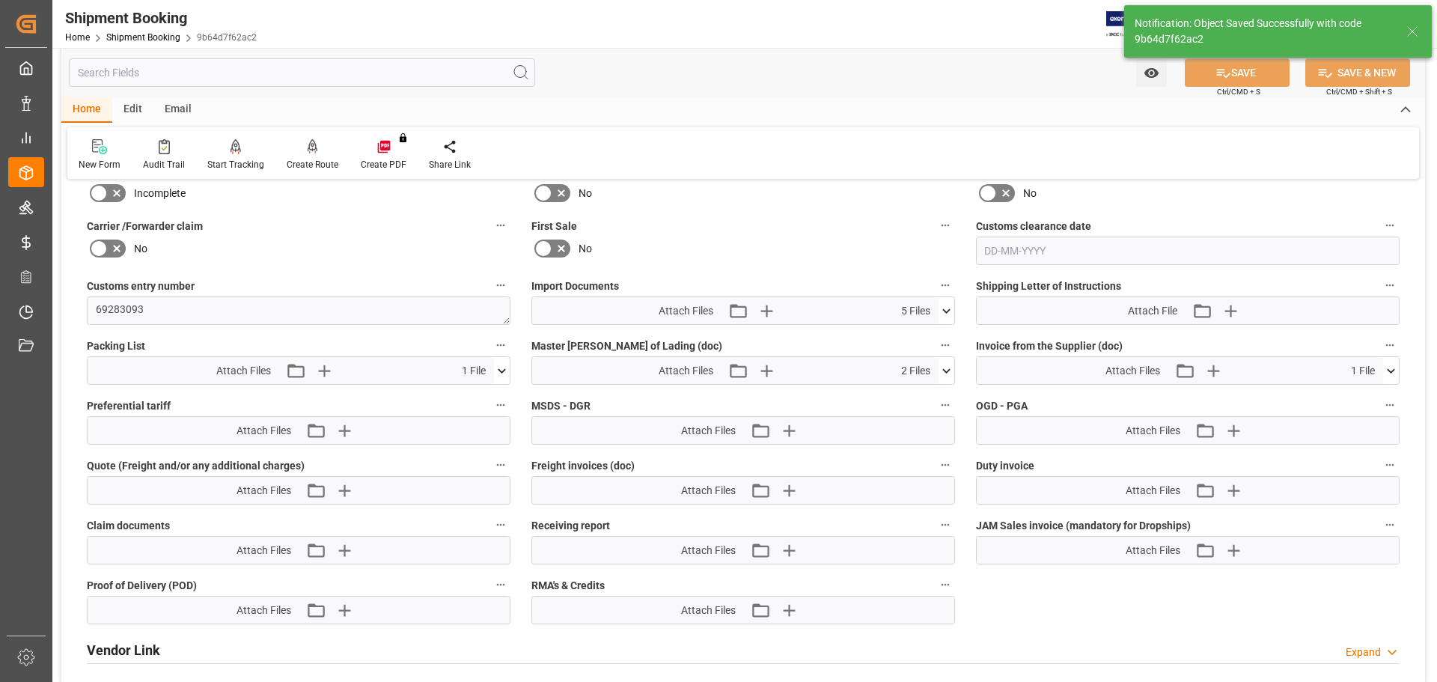
scroll to position [748, 0]
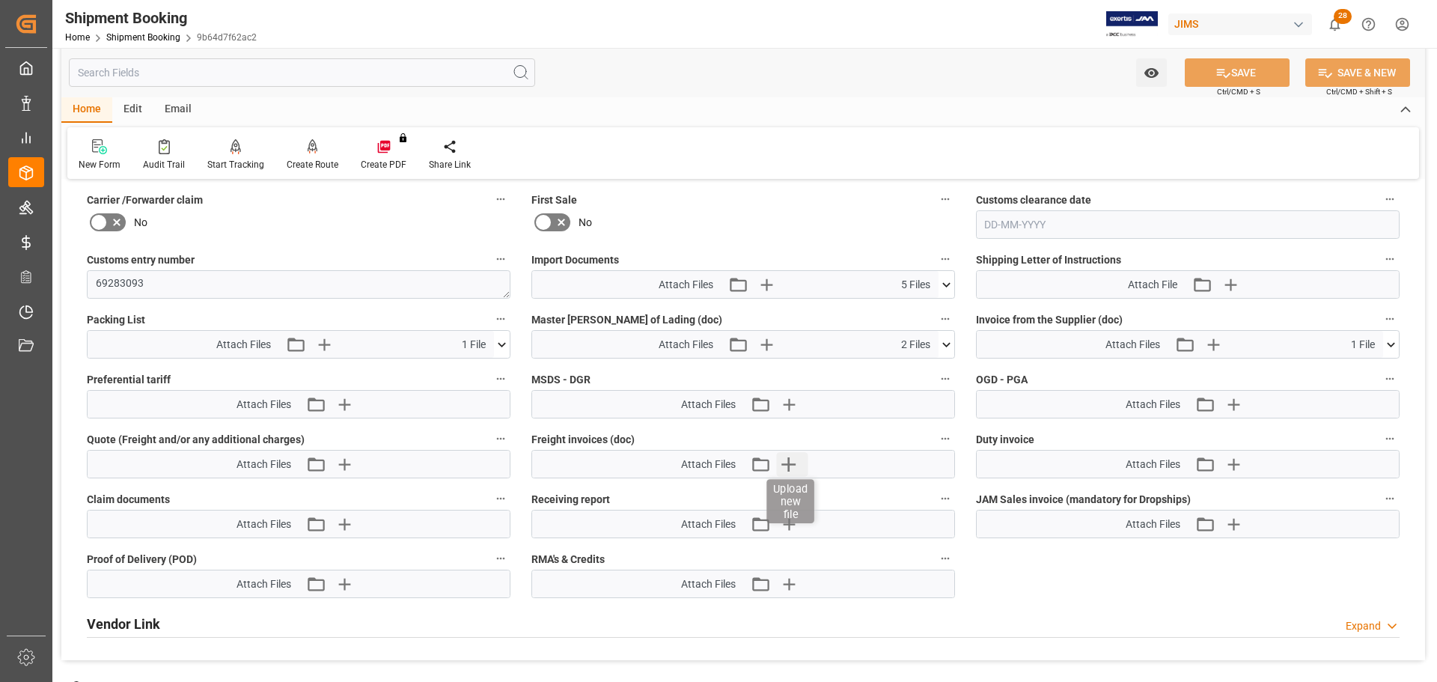
click at [790, 473] on icon "button" at bounding box center [788, 464] width 24 height 24
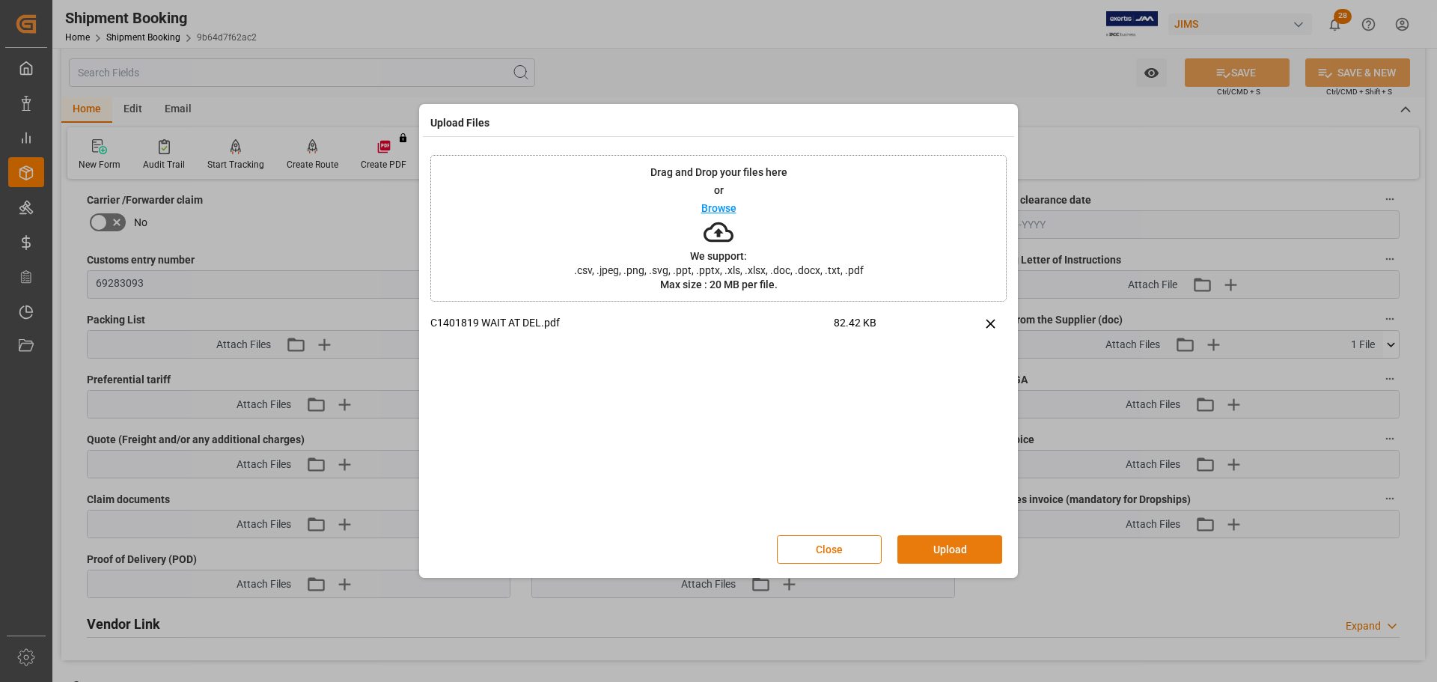
click at [947, 546] on button "Upload" at bounding box center [949, 549] width 105 height 28
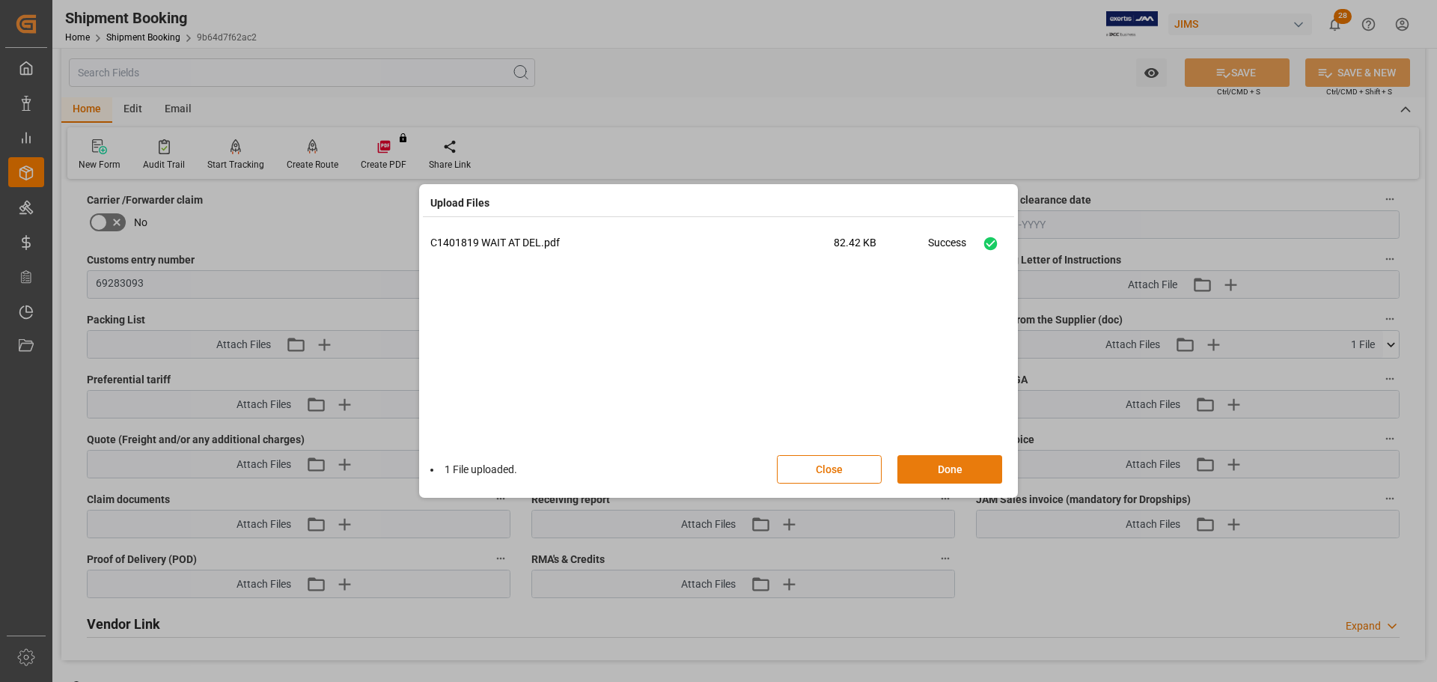
click at [947, 468] on button "Done" at bounding box center [949, 469] width 105 height 28
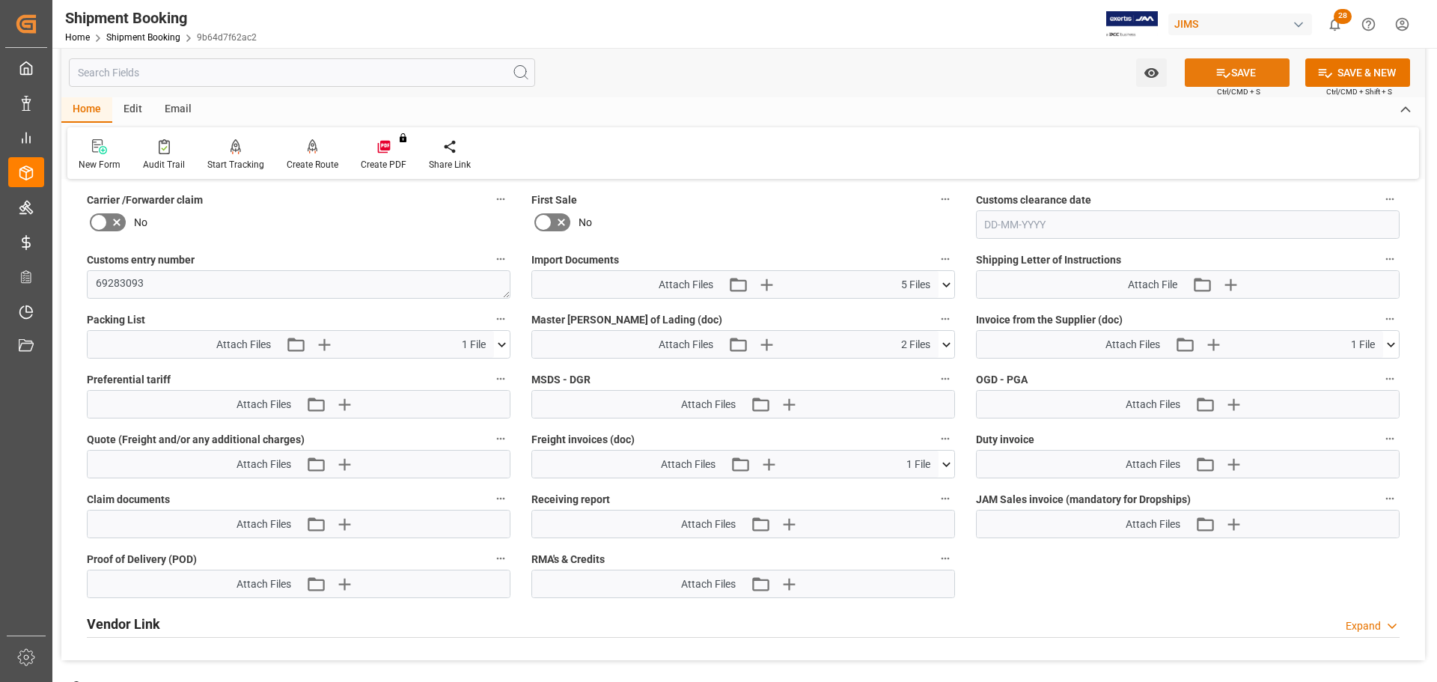
click at [1231, 73] on button "SAVE" at bounding box center [1237, 72] width 105 height 28
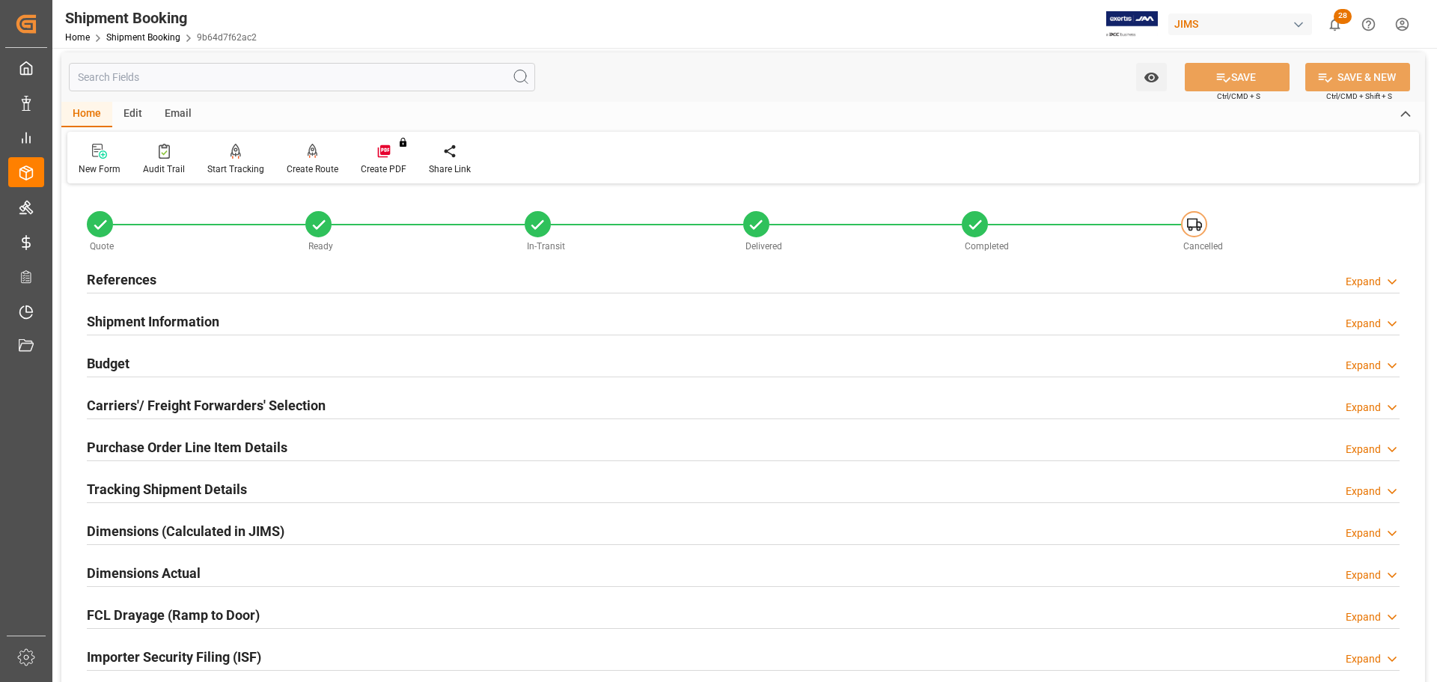
scroll to position [0, 0]
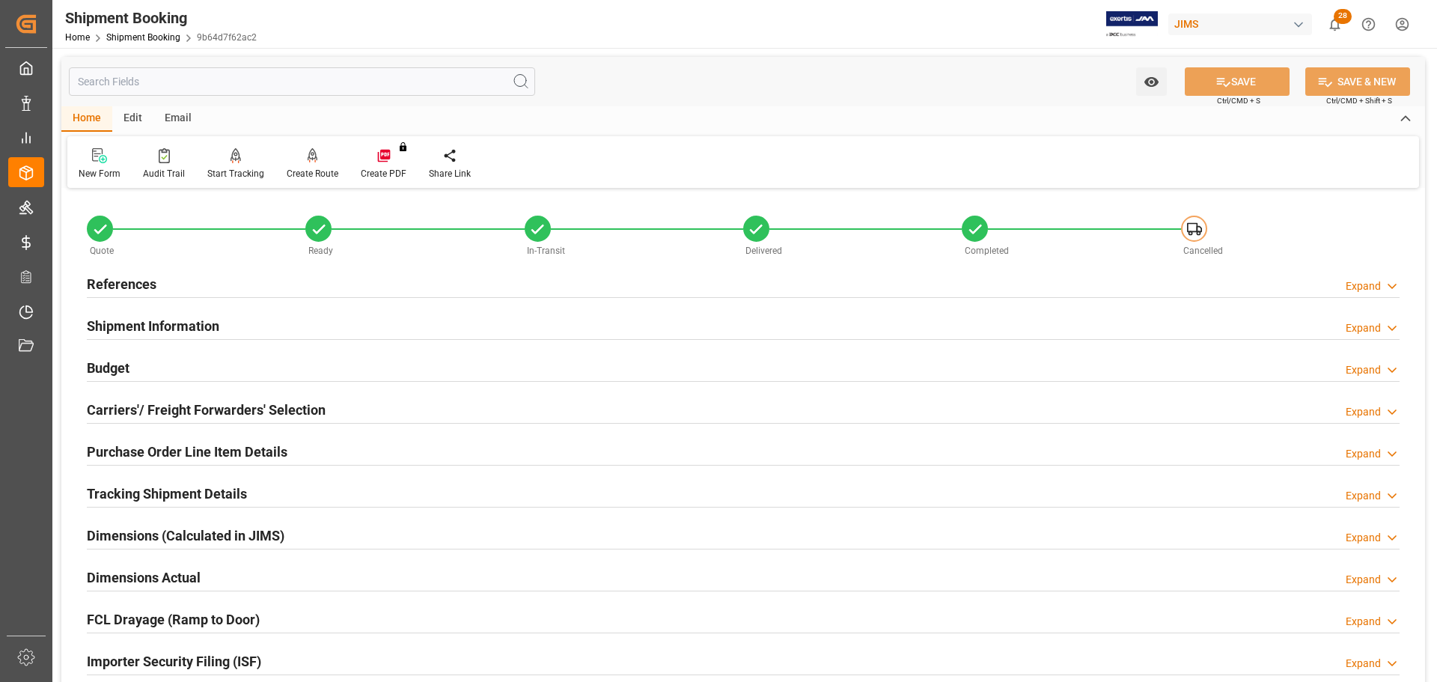
click at [289, 273] on div "References Expand" at bounding box center [743, 283] width 1313 height 28
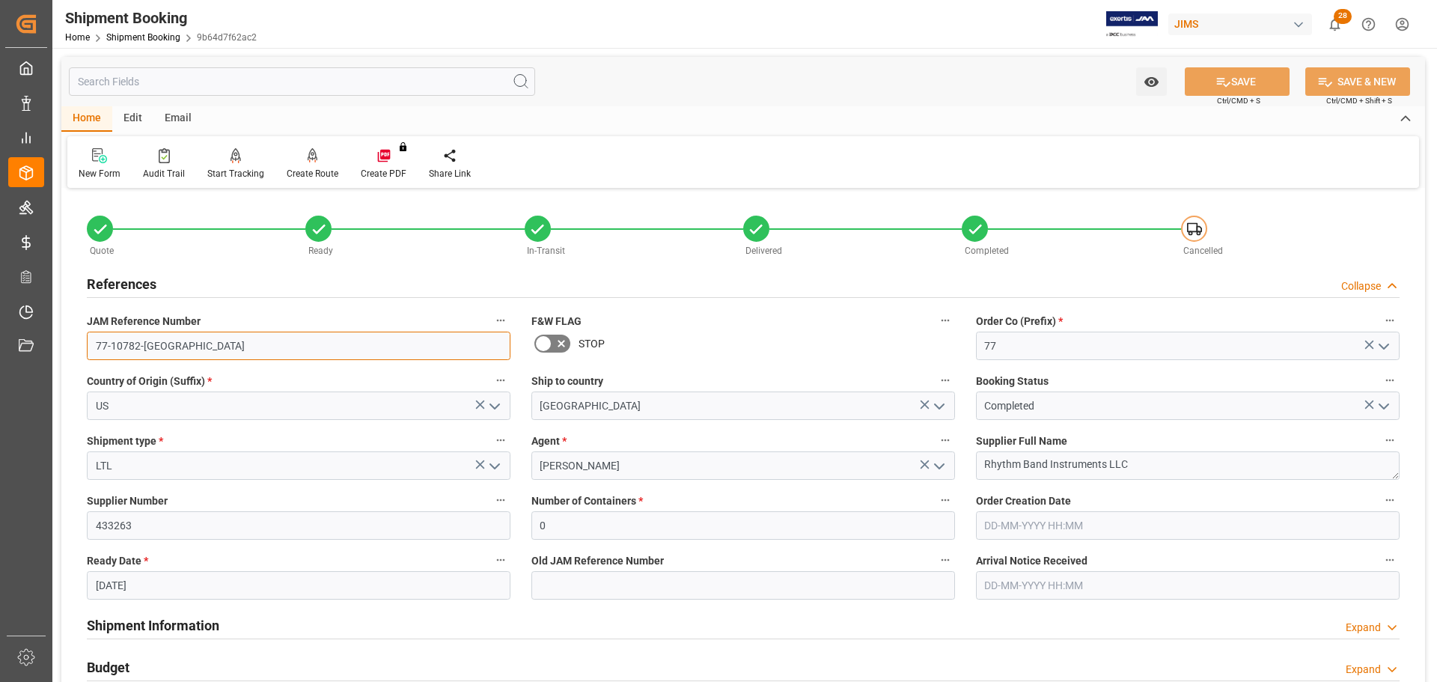
drag, startPoint x: 254, startPoint y: 338, endPoint x: 67, endPoint y: 337, distance: 187.1
click at [67, 337] on div "Quote Ready In-Transit Delivered Completed Cancelled References Collapse JAM Re…" at bounding box center [743, 657] width 1364 height 930
